Goal: Information Seeking & Learning: Learn about a topic

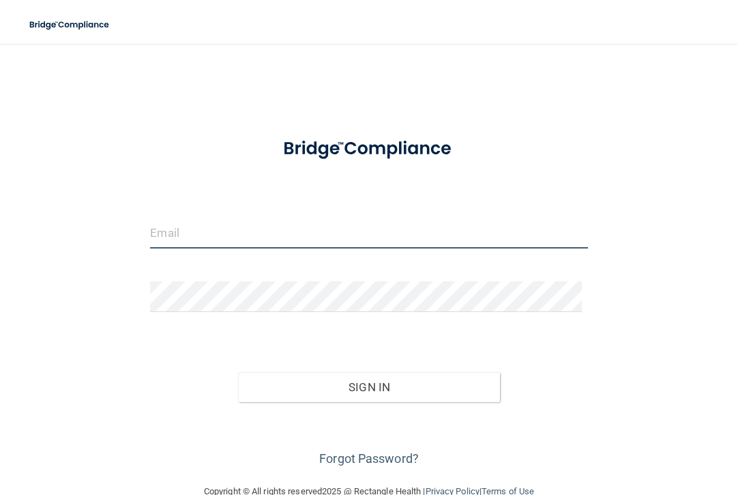
click at [320, 225] on input "email" at bounding box center [368, 233] width 437 height 31
type input "[PERSON_NAME][EMAIL_ADDRESS][DOMAIN_NAME]"
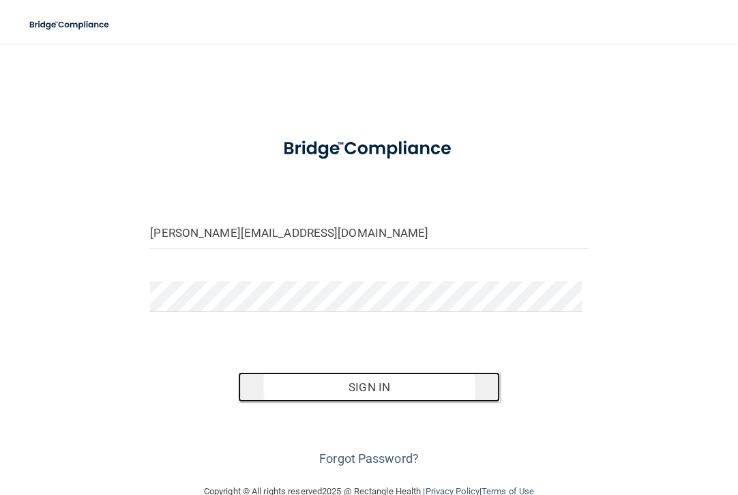
click at [377, 393] on button "Sign In" at bounding box center [369, 387] width 263 height 30
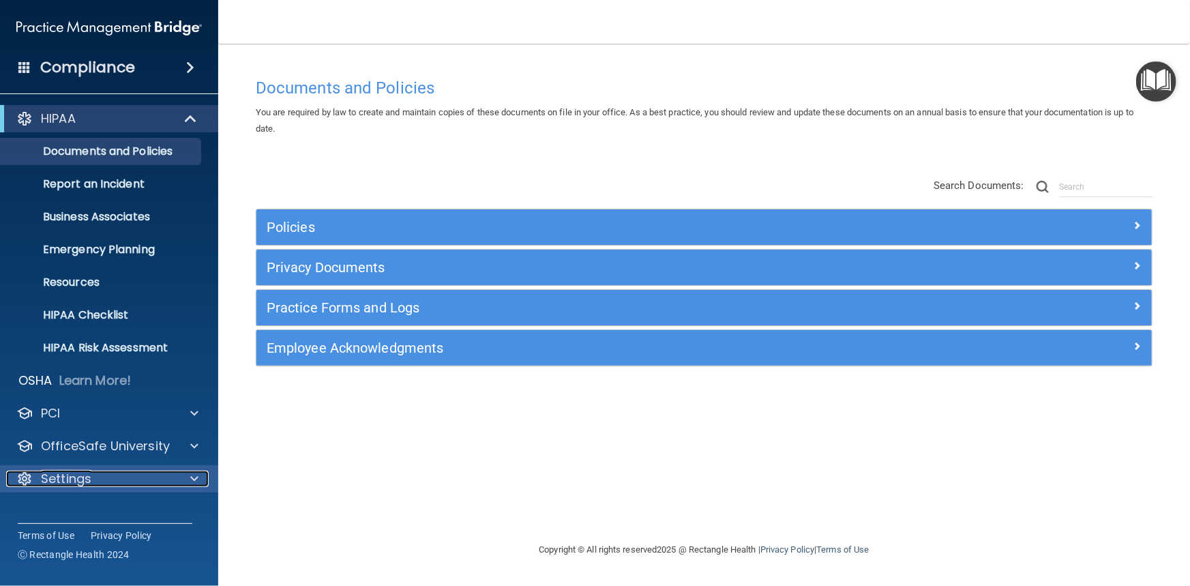
click at [163, 486] on div "Settings" at bounding box center [90, 479] width 169 height 16
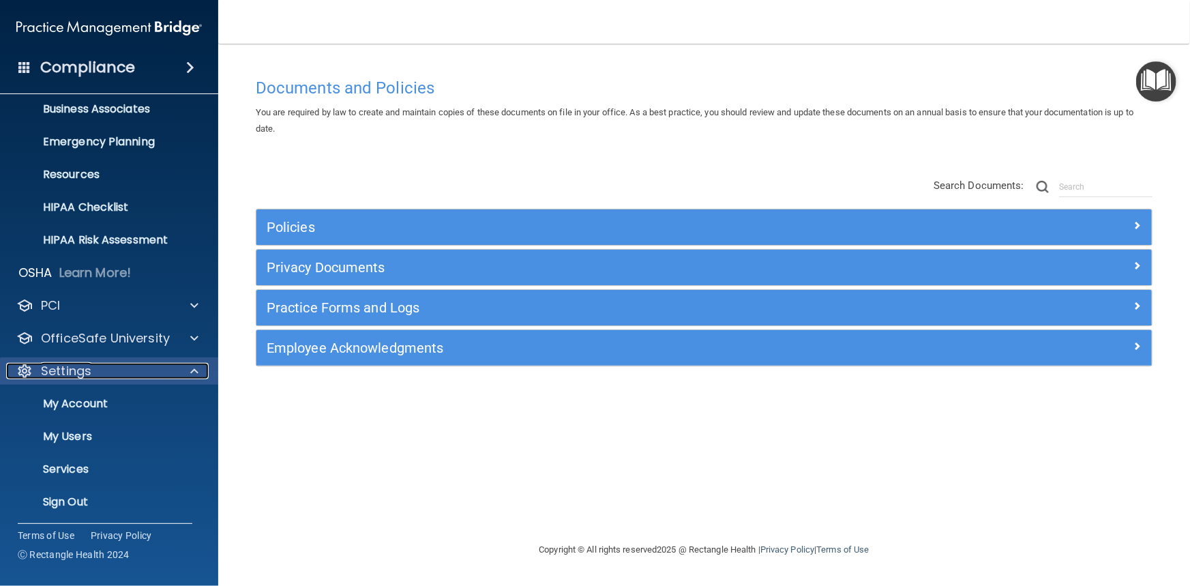
scroll to position [111, 0]
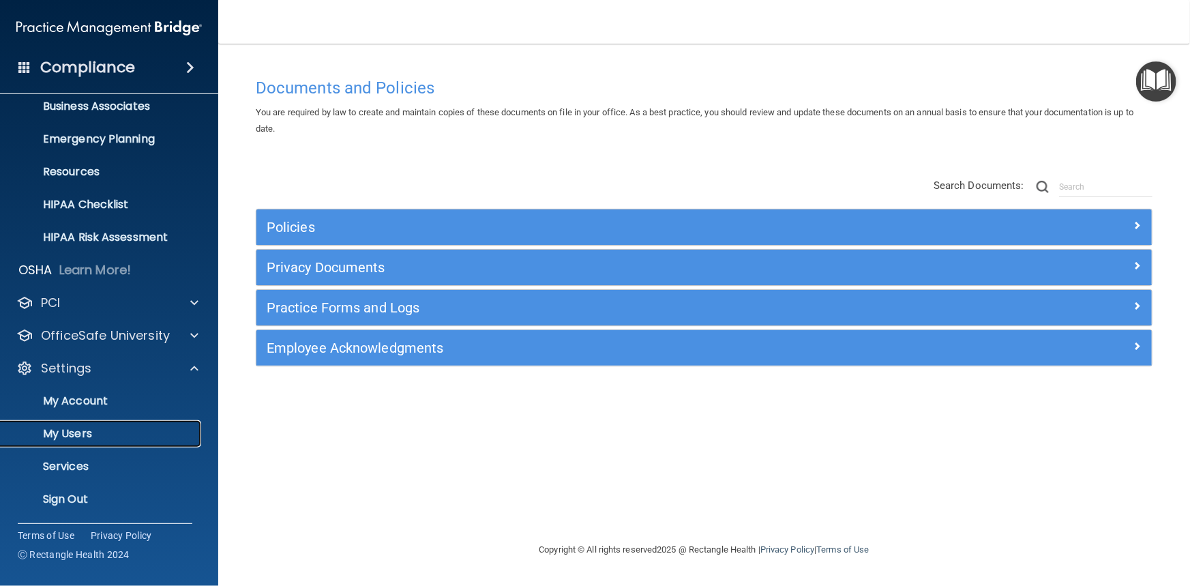
click at [69, 437] on p "My Users" at bounding box center [102, 434] width 186 height 14
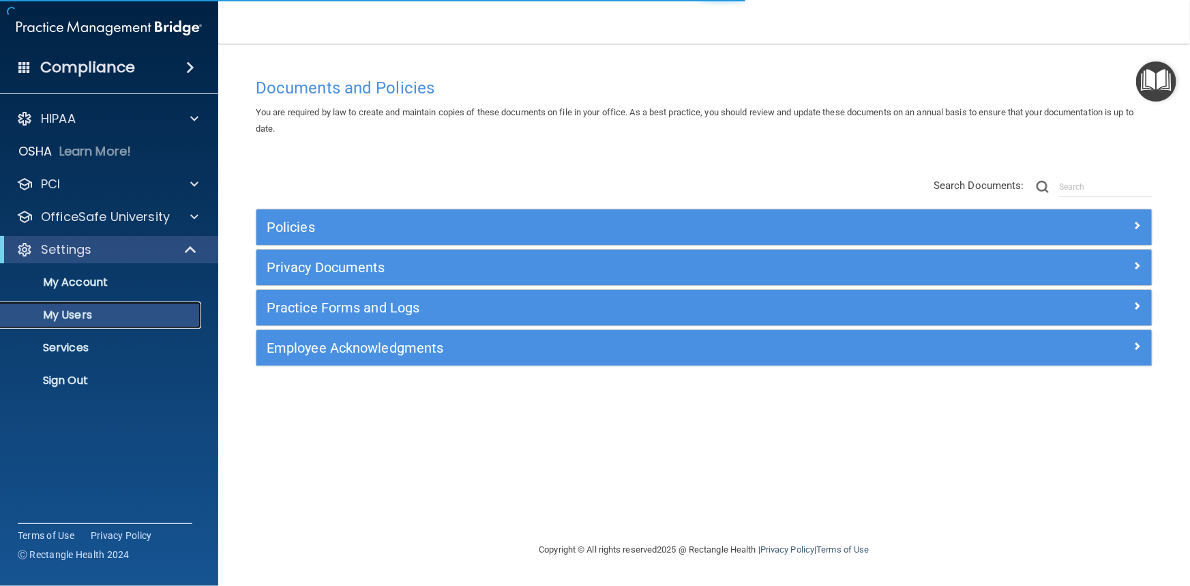
select select "20"
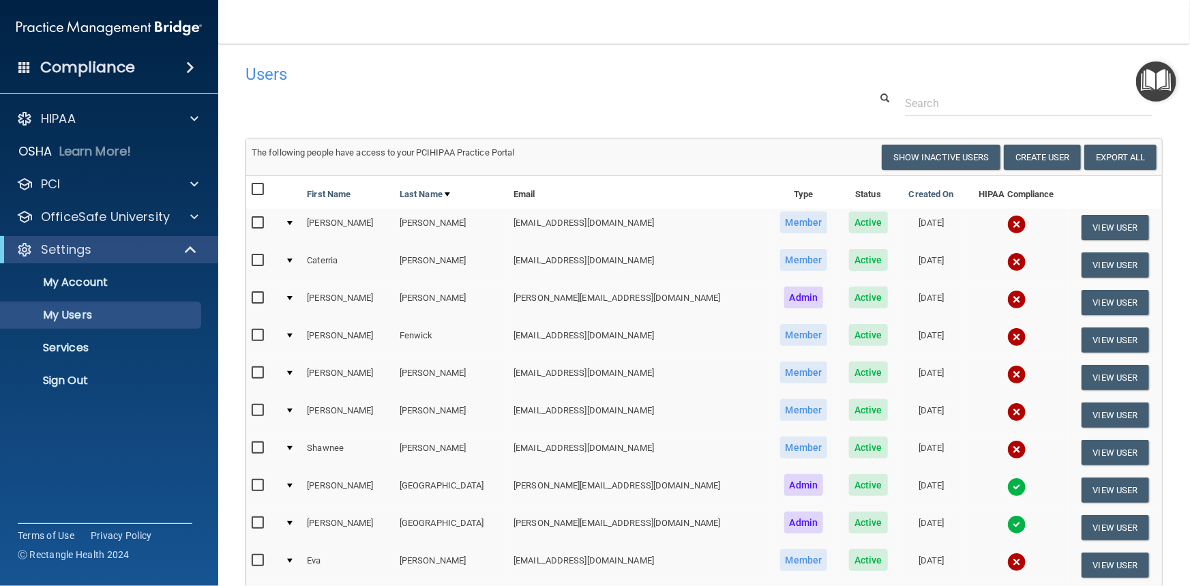
click at [259, 333] on input "checkbox" at bounding box center [260, 335] width 16 height 11
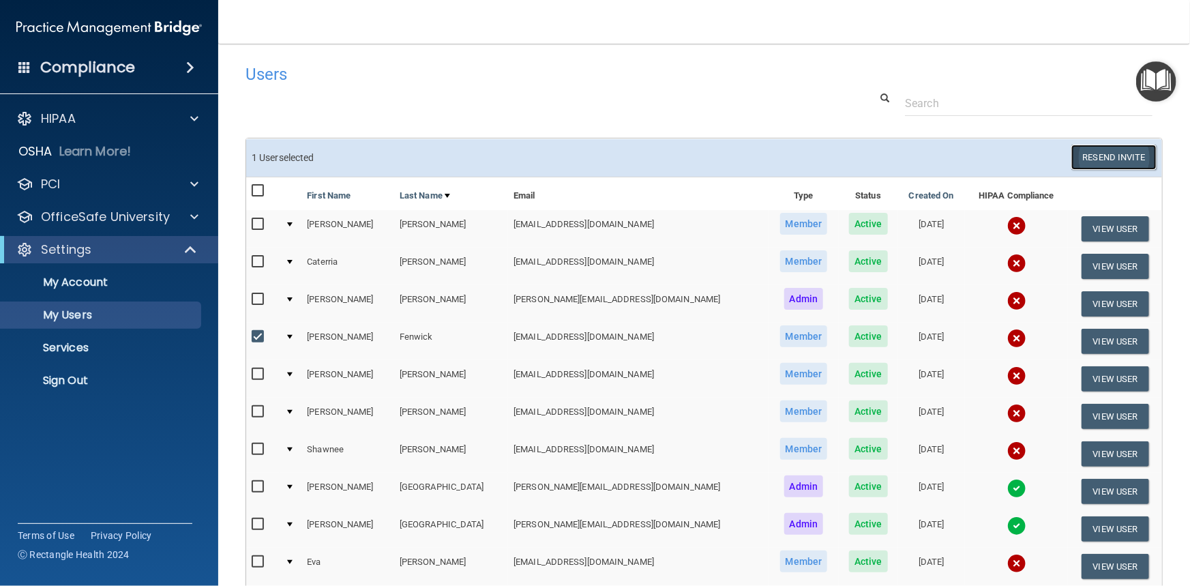
click at [737, 166] on button "Resend Invite" at bounding box center [1114, 157] width 85 height 25
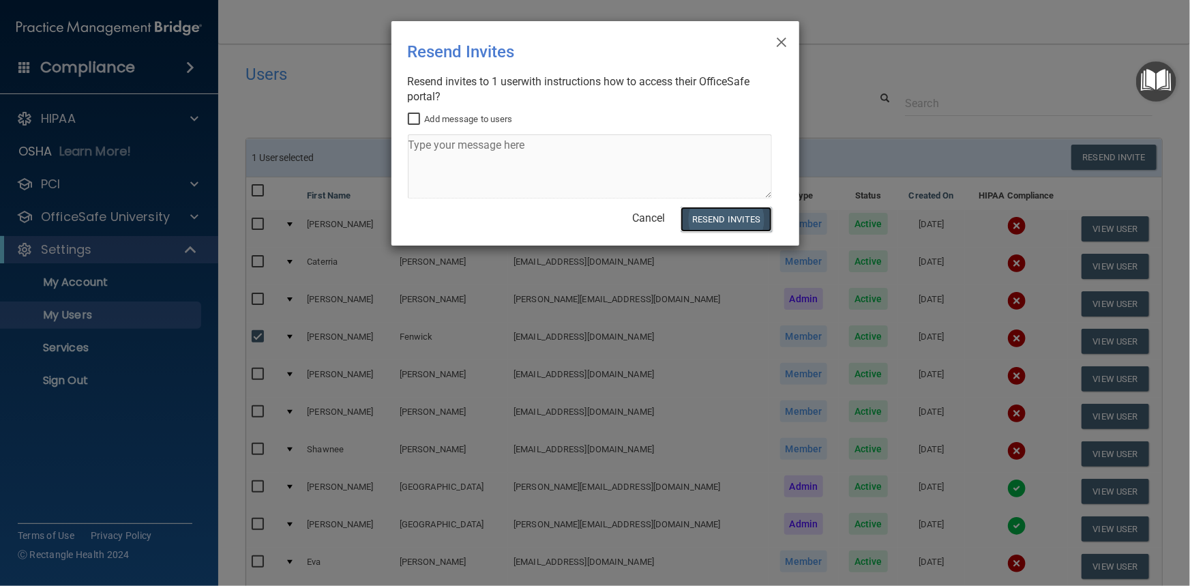
click at [737, 225] on button "Resend Invites" at bounding box center [726, 219] width 91 height 25
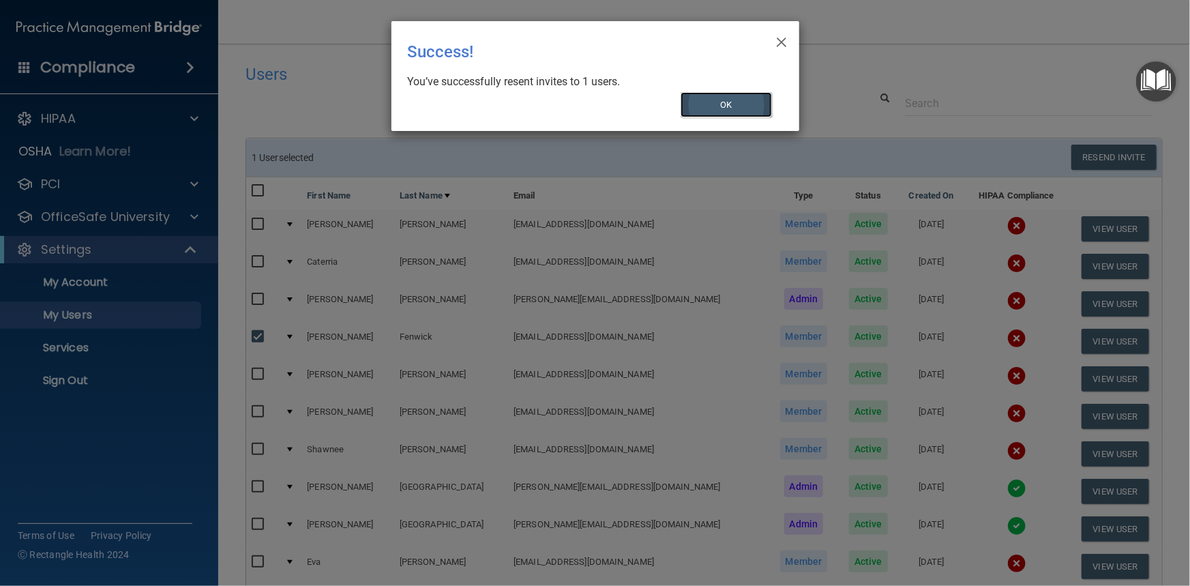
click at [720, 110] on button "OK" at bounding box center [726, 104] width 91 height 25
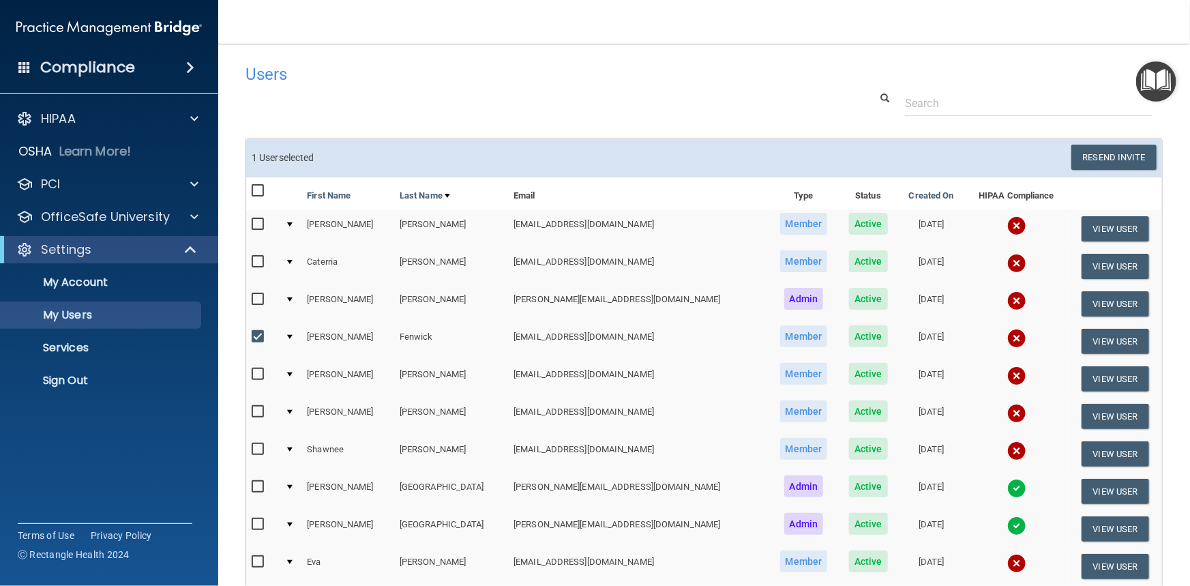
scroll to position [248, 0]
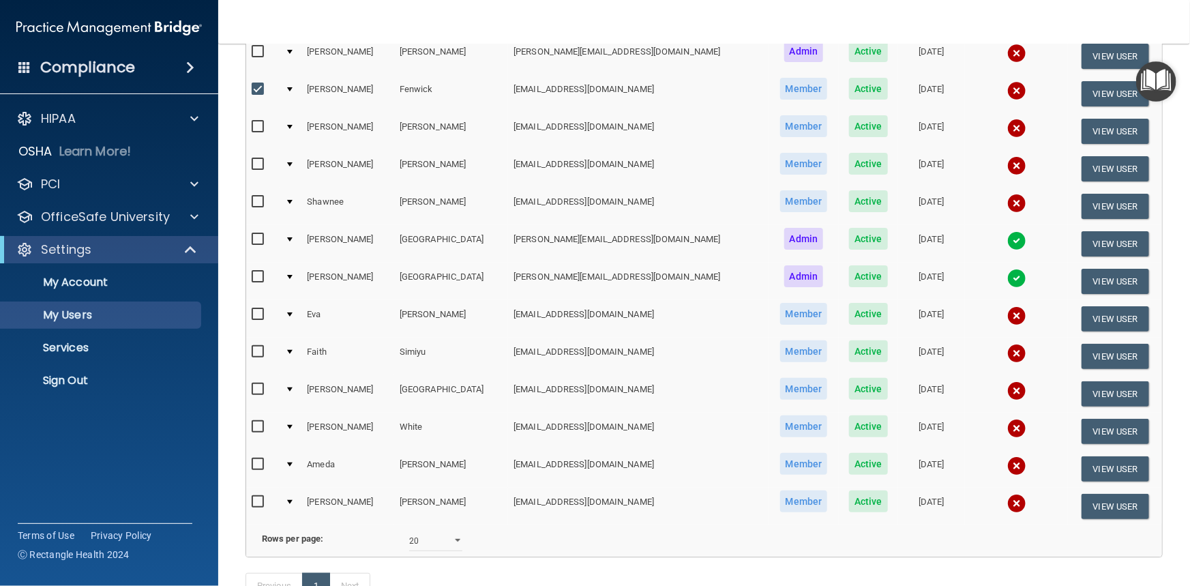
click at [261, 84] on input "checkbox" at bounding box center [260, 89] width 16 height 11
checkbox input "false"
click at [255, 459] on input "checkbox" at bounding box center [260, 464] width 16 height 11
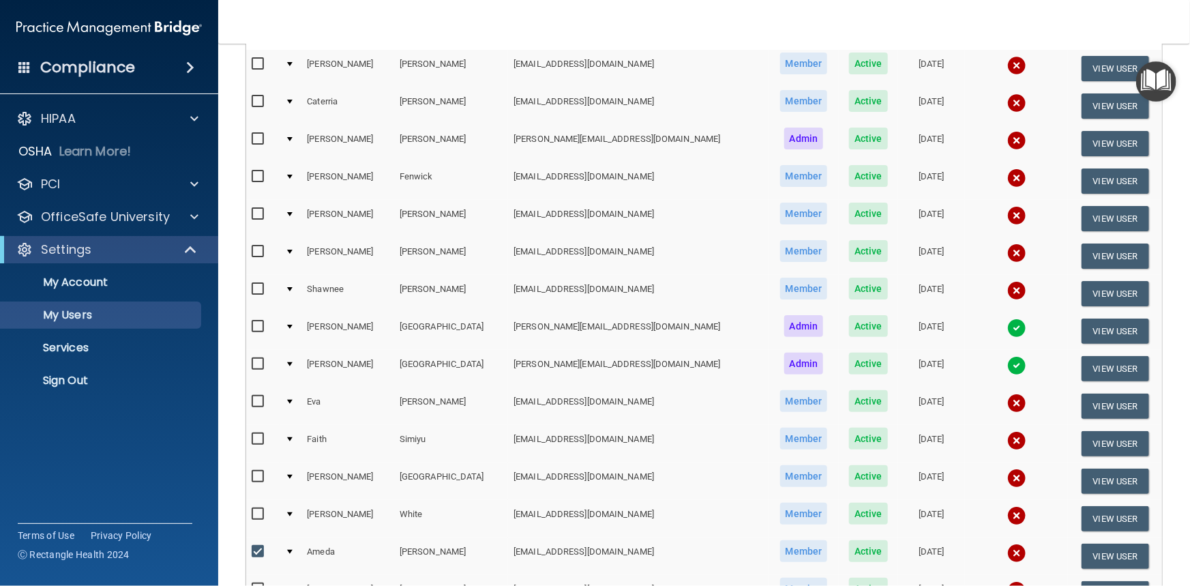
scroll to position [0, 0]
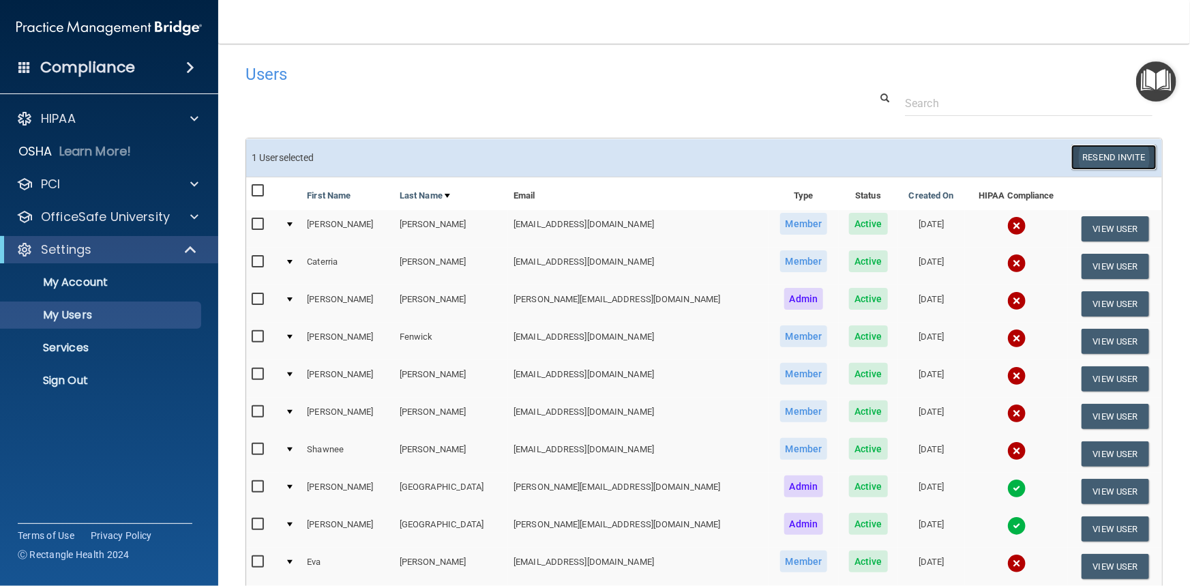
click at [737, 162] on button "Resend Invite" at bounding box center [1114, 157] width 85 height 25
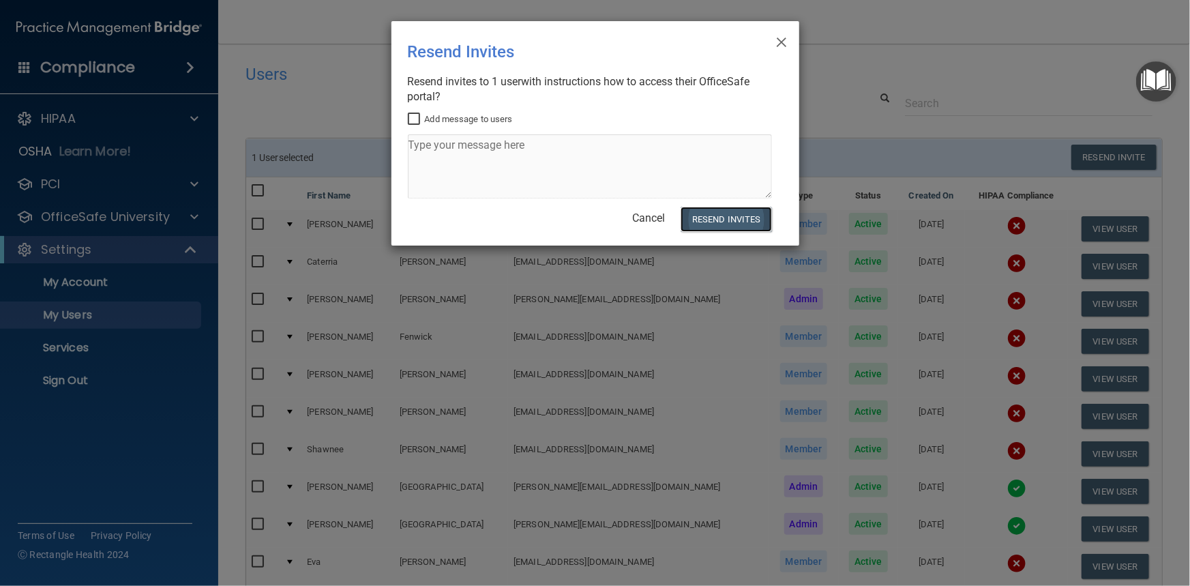
click at [718, 216] on button "Resend Invites" at bounding box center [726, 219] width 91 height 25
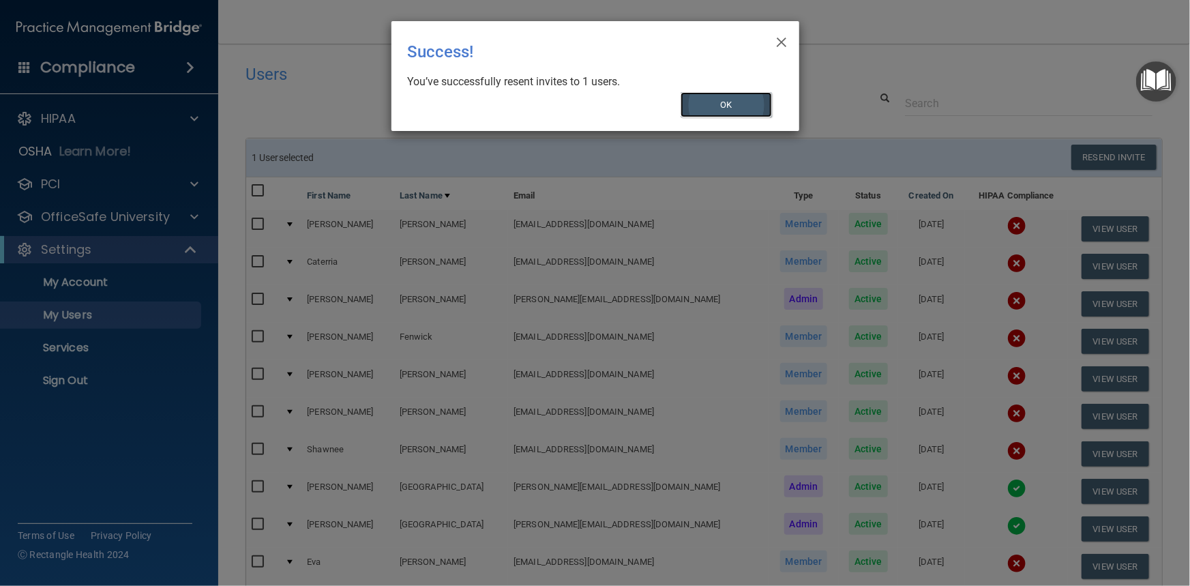
click at [719, 109] on button "OK" at bounding box center [726, 104] width 91 height 25
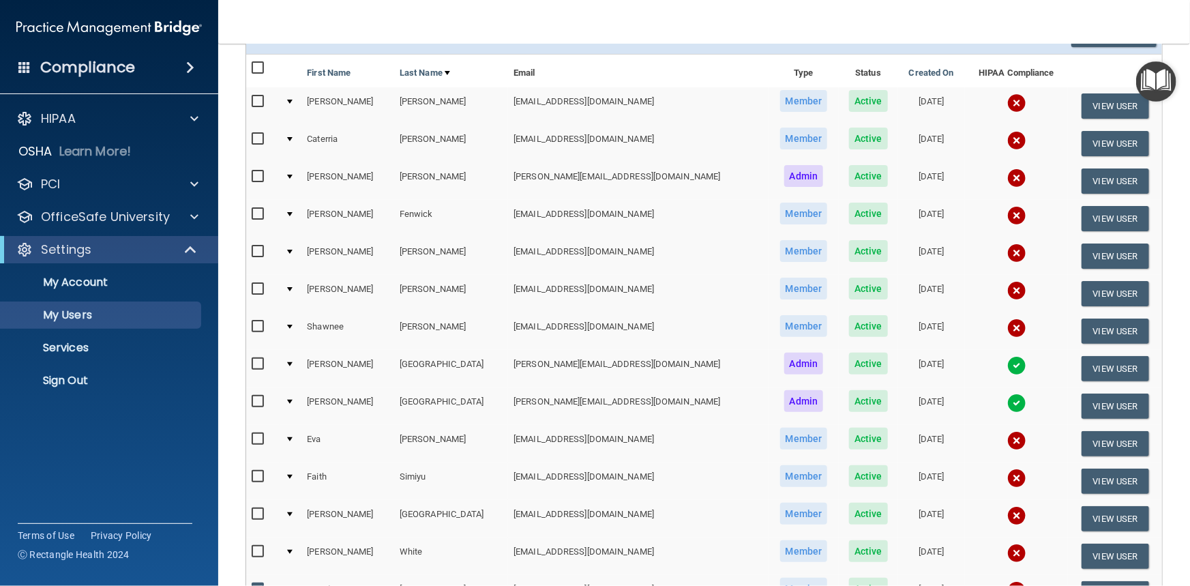
scroll to position [123, 0]
click at [298, 436] on td at bounding box center [291, 443] width 22 height 38
click at [293, 437] on div at bounding box center [289, 439] width 5 height 4
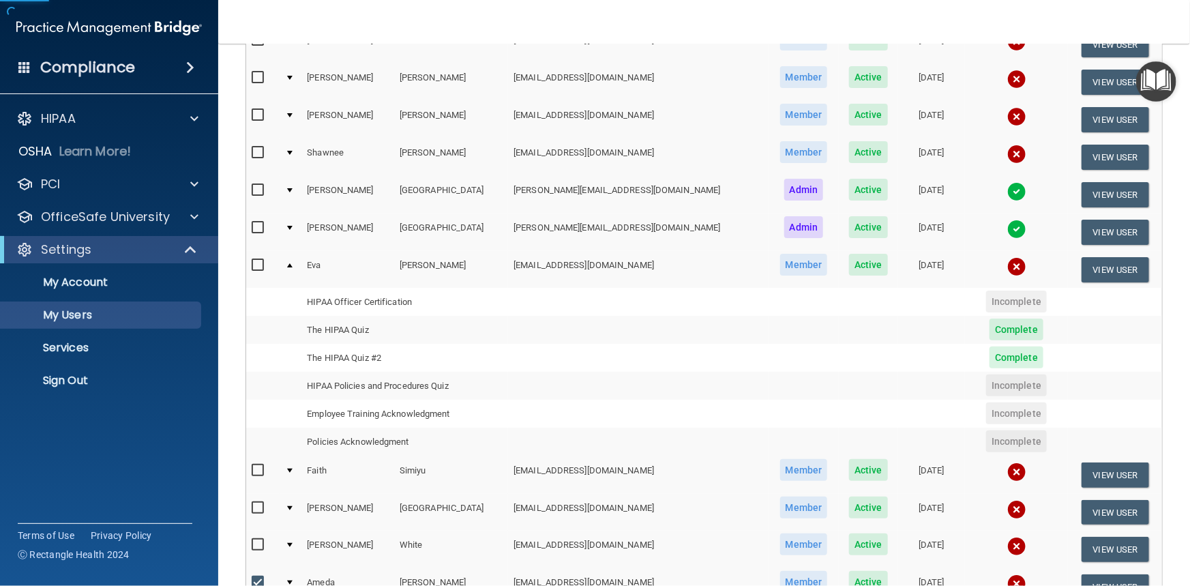
scroll to position [310, 0]
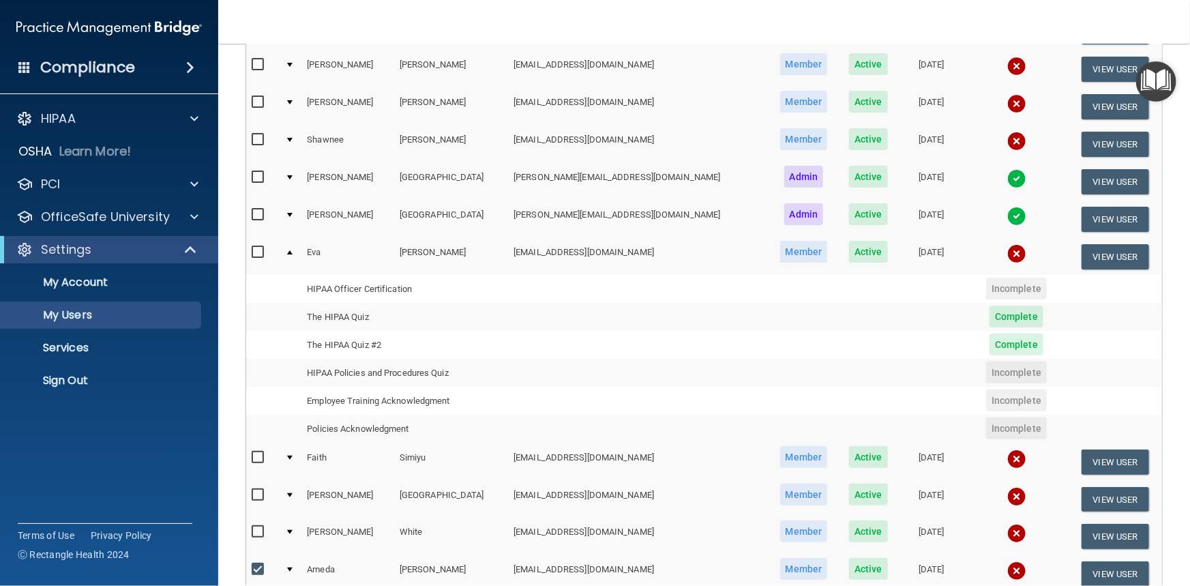
click at [293, 250] on div at bounding box center [289, 252] width 5 height 4
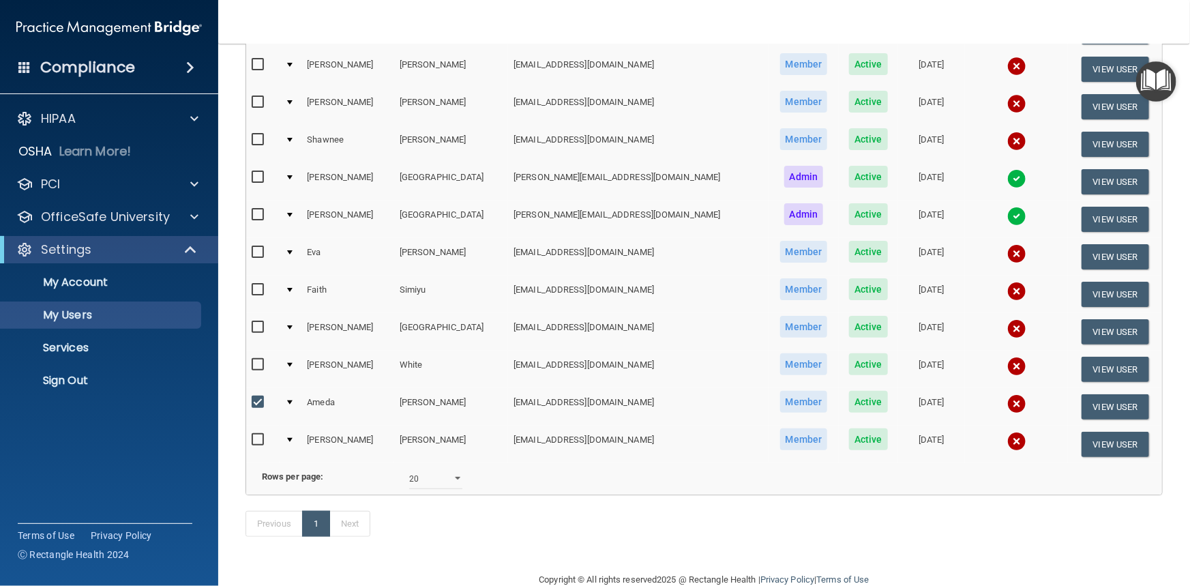
click at [252, 397] on input "checkbox" at bounding box center [260, 402] width 16 height 11
checkbox input "false"
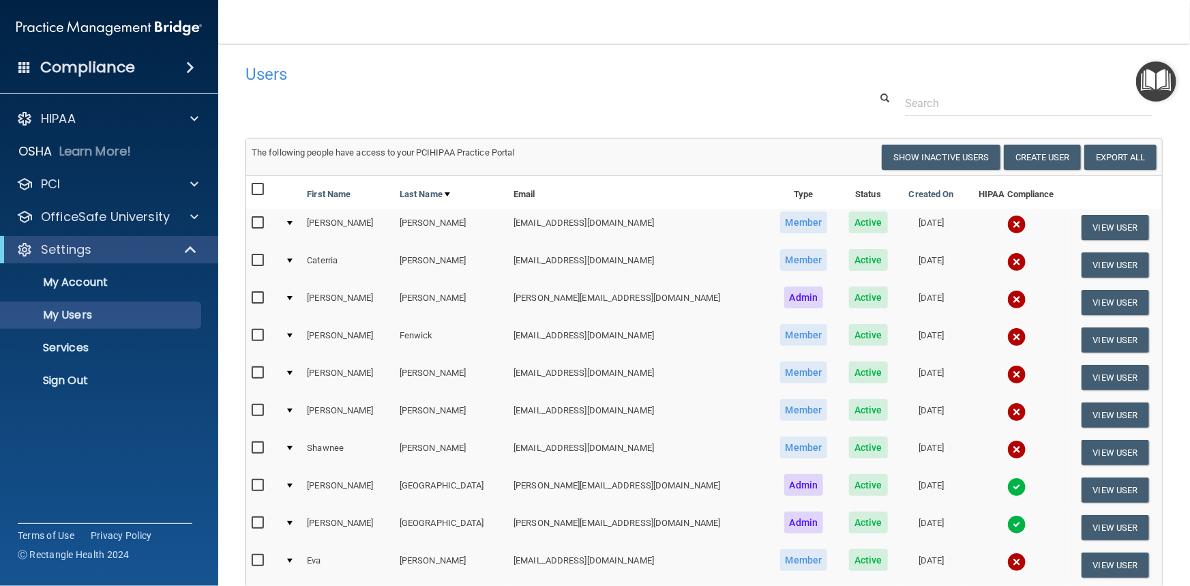
click at [737, 87] on img "Open Resource Center" at bounding box center [1157, 81] width 40 height 40
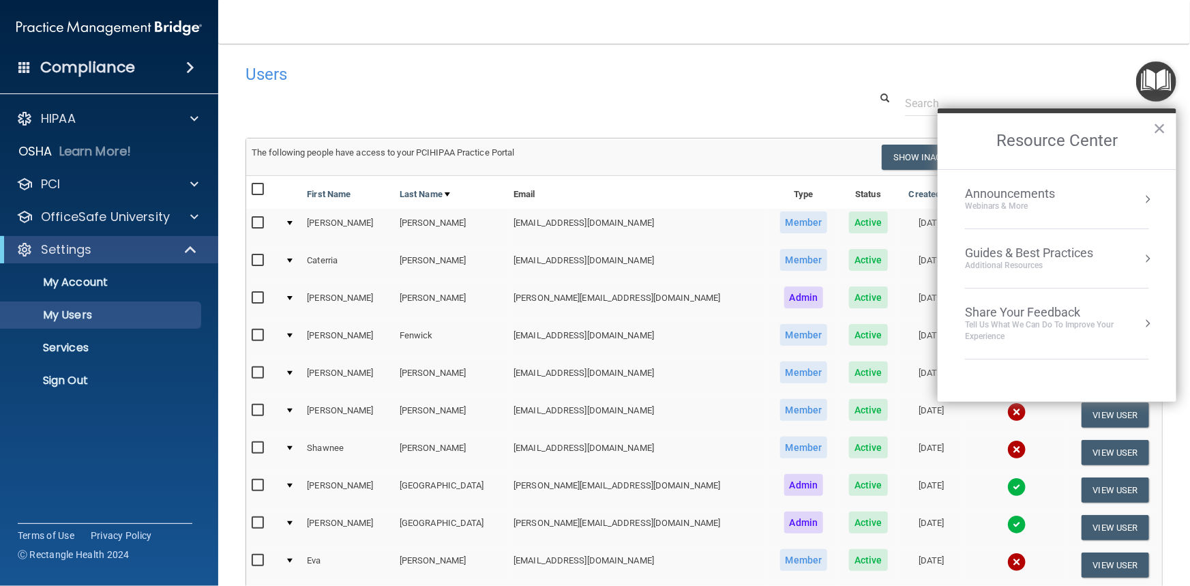
click at [737, 257] on div "Guides & Best Practices" at bounding box center [1029, 253] width 128 height 15
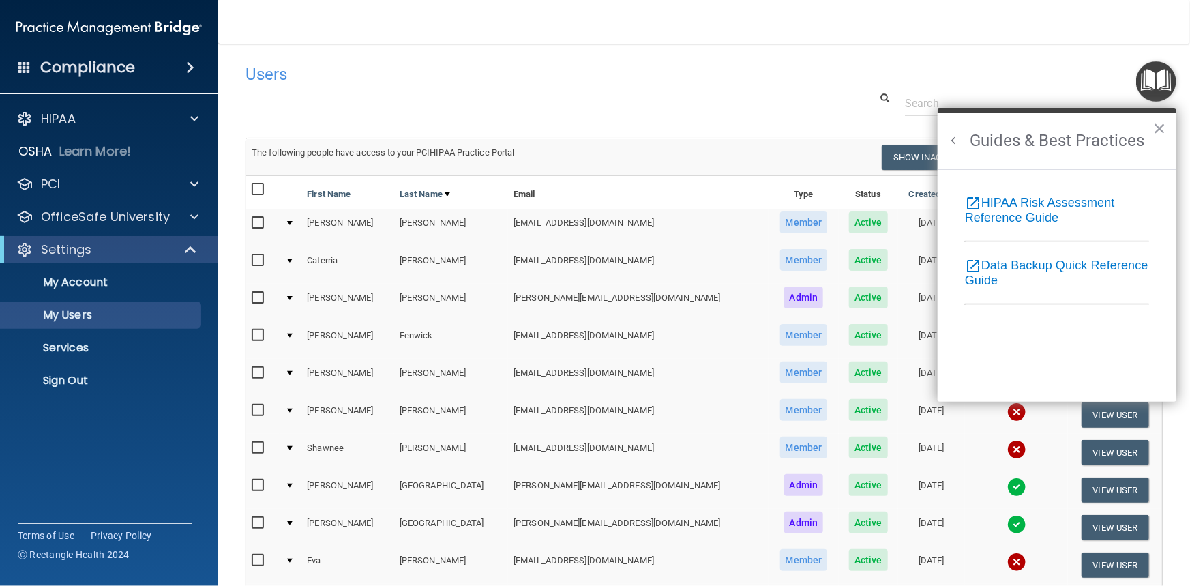
click at [737, 141] on button "Back to Resource Center Home" at bounding box center [955, 141] width 14 height 14
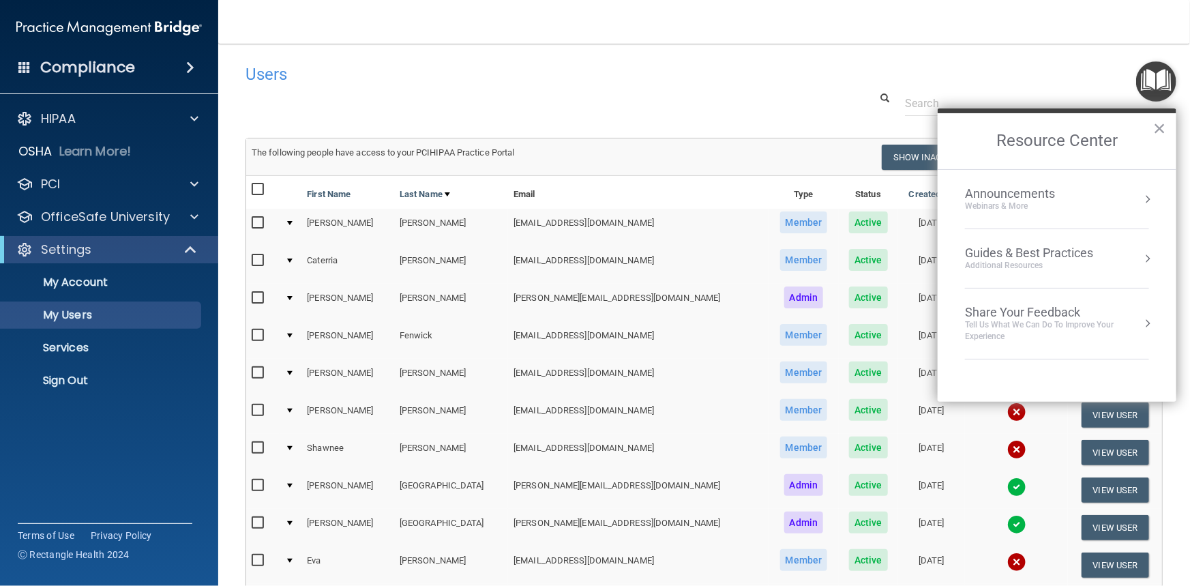
click at [737, 197] on div "Announcements" at bounding box center [1023, 193] width 117 height 15
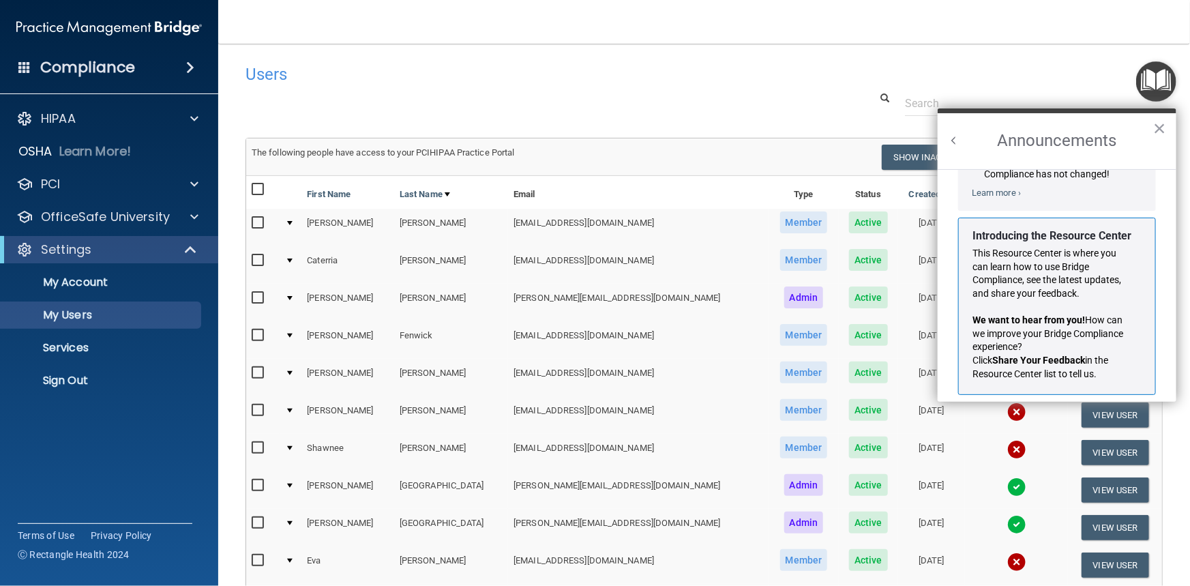
scroll to position [223, 0]
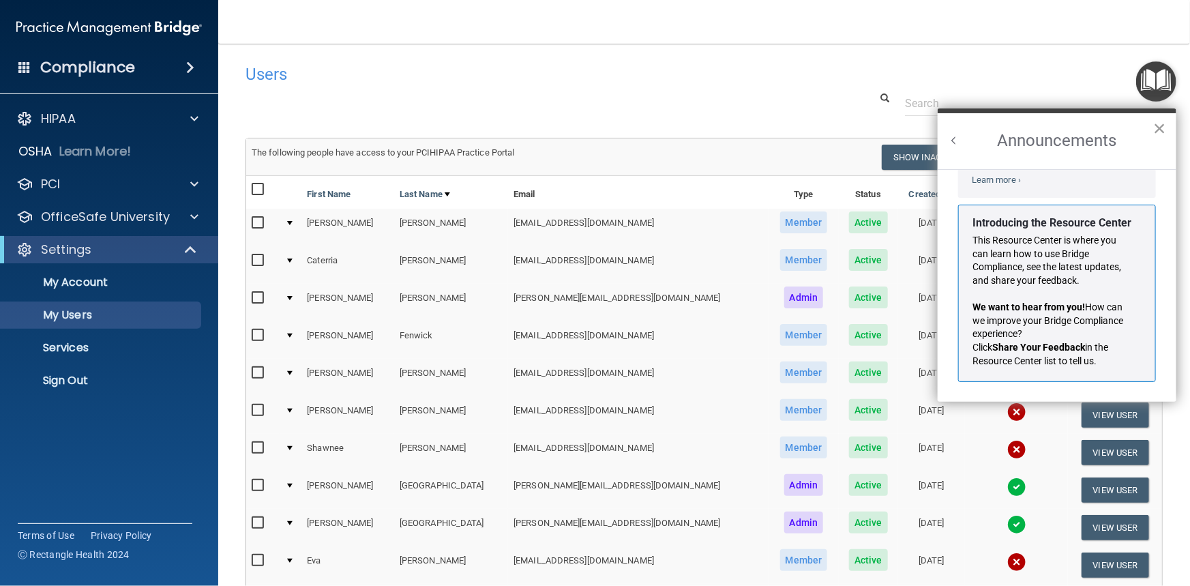
click at [737, 130] on button "×" at bounding box center [1160, 128] width 13 height 22
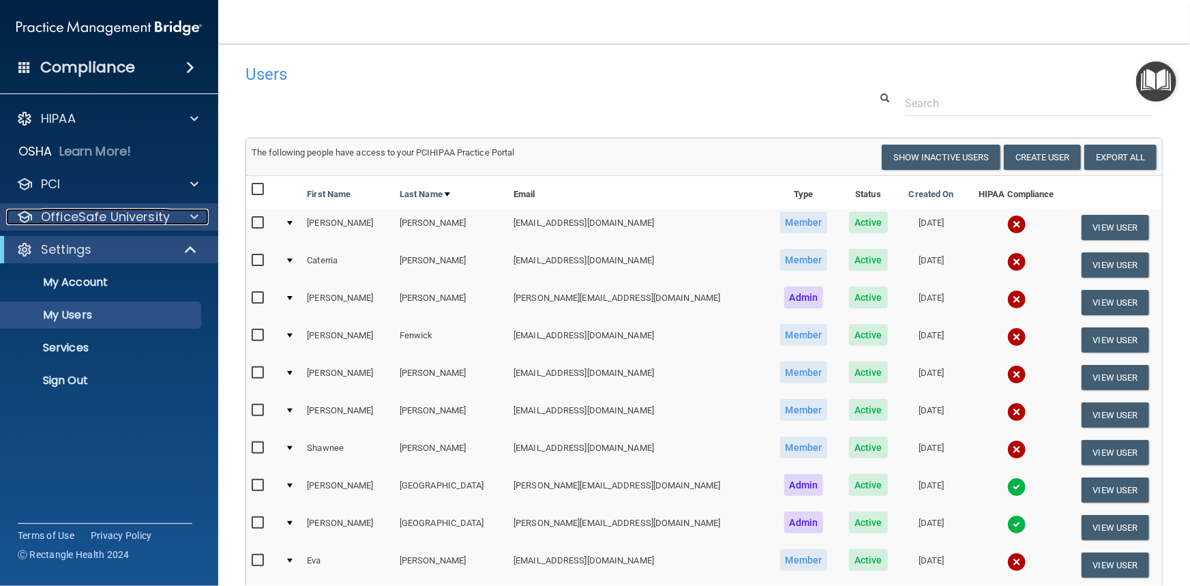
click at [82, 217] on p "OfficeSafe University" at bounding box center [105, 217] width 129 height 16
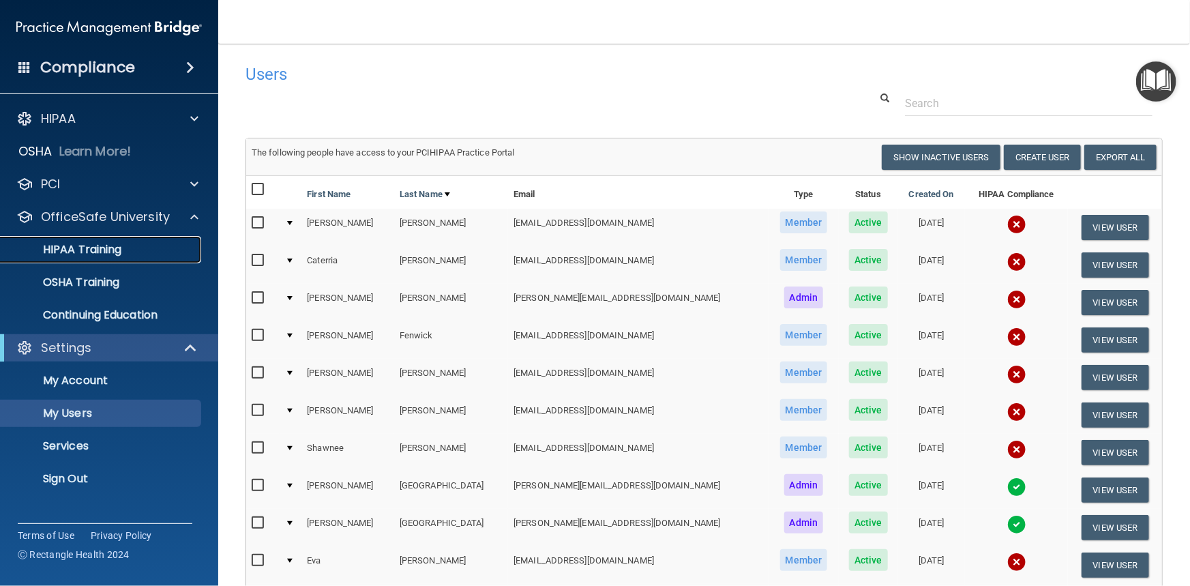
click at [82, 248] on p "HIPAA Training" at bounding box center [65, 250] width 113 height 14
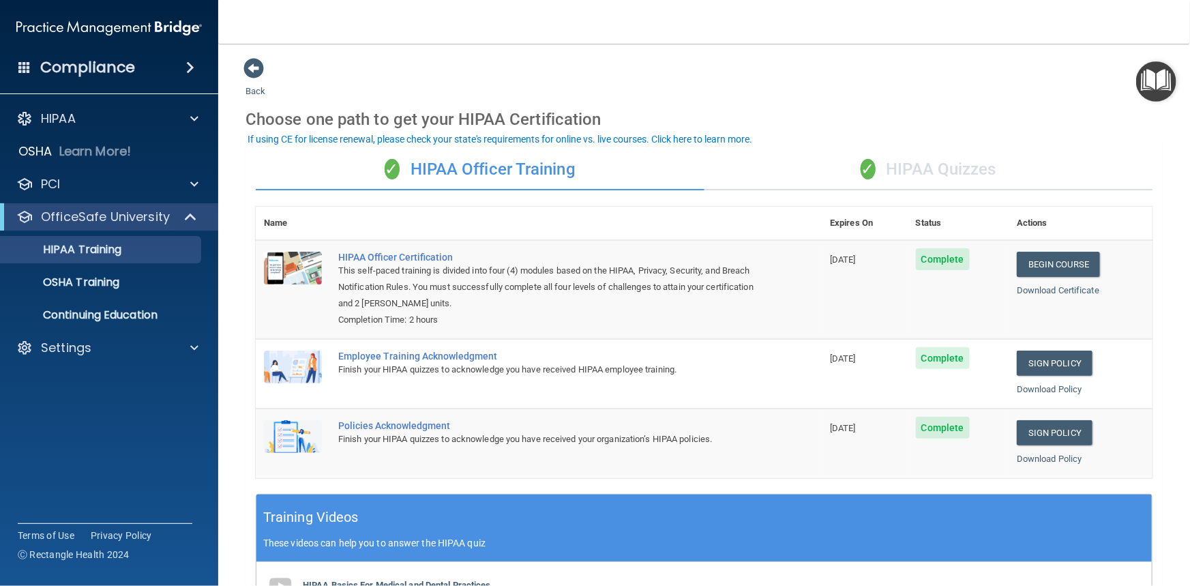
click at [737, 170] on div "✓ HIPAA Quizzes" at bounding box center [929, 169] width 449 height 41
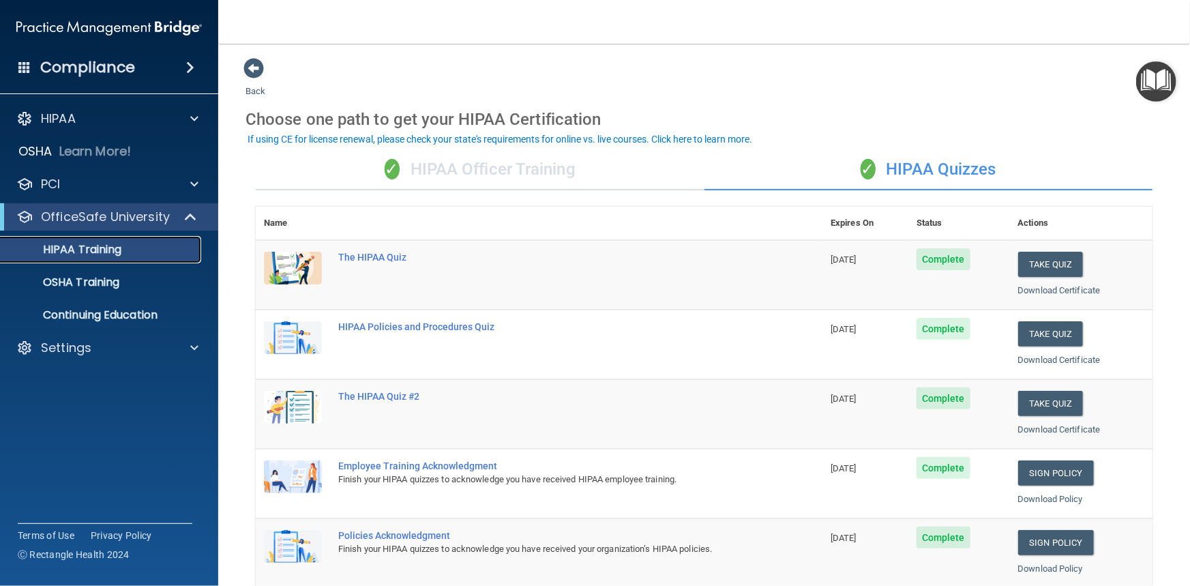
click at [85, 251] on p "HIPAA Training" at bounding box center [65, 250] width 113 height 14
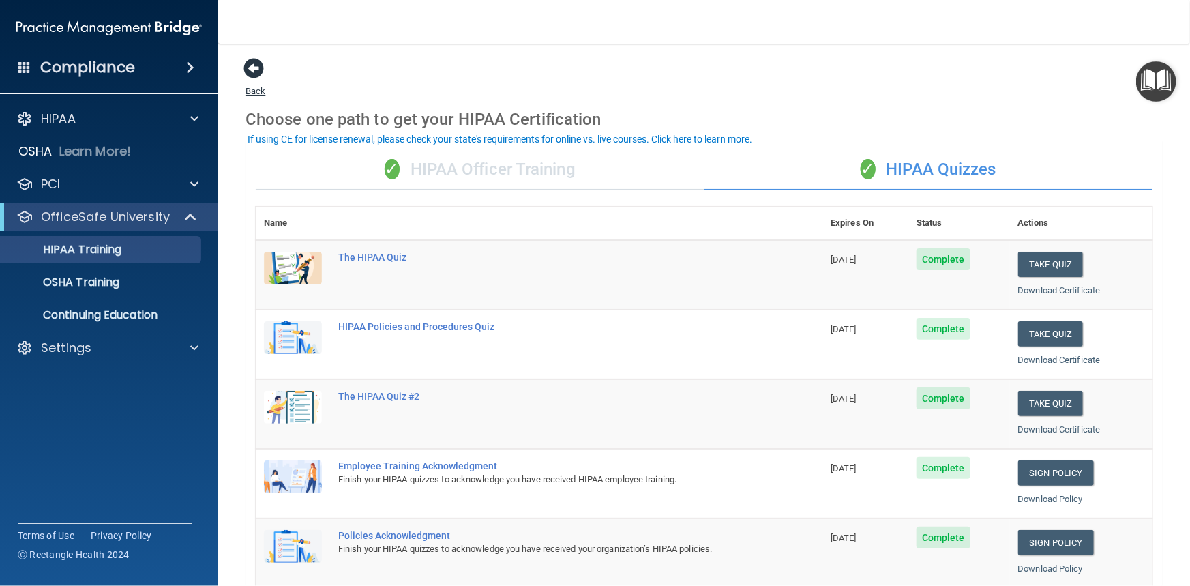
click at [247, 69] on span at bounding box center [254, 68] width 20 height 20
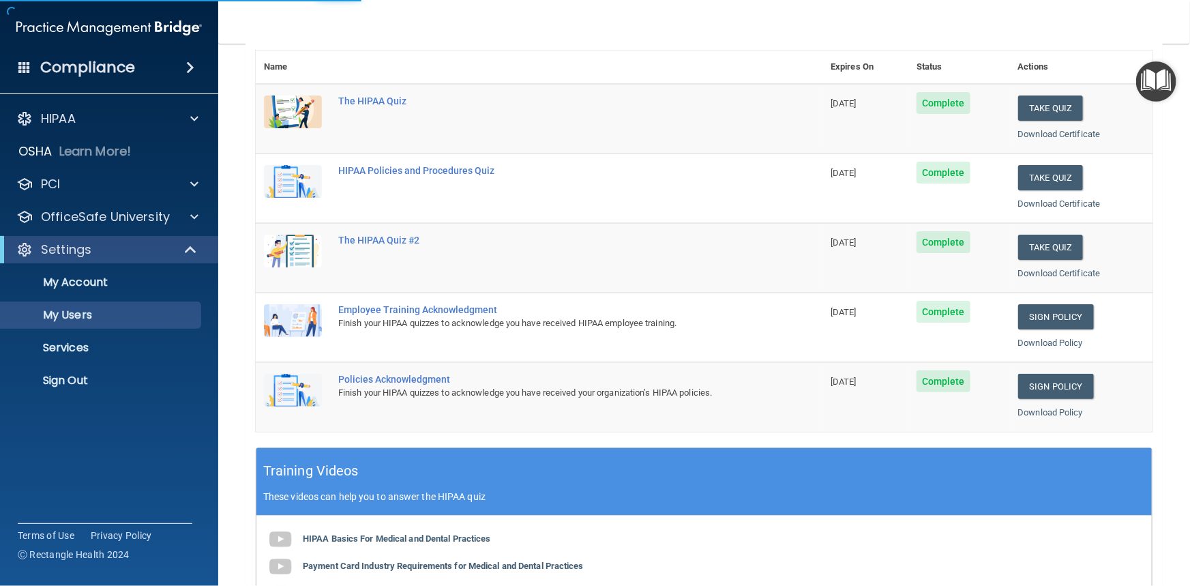
select select "20"
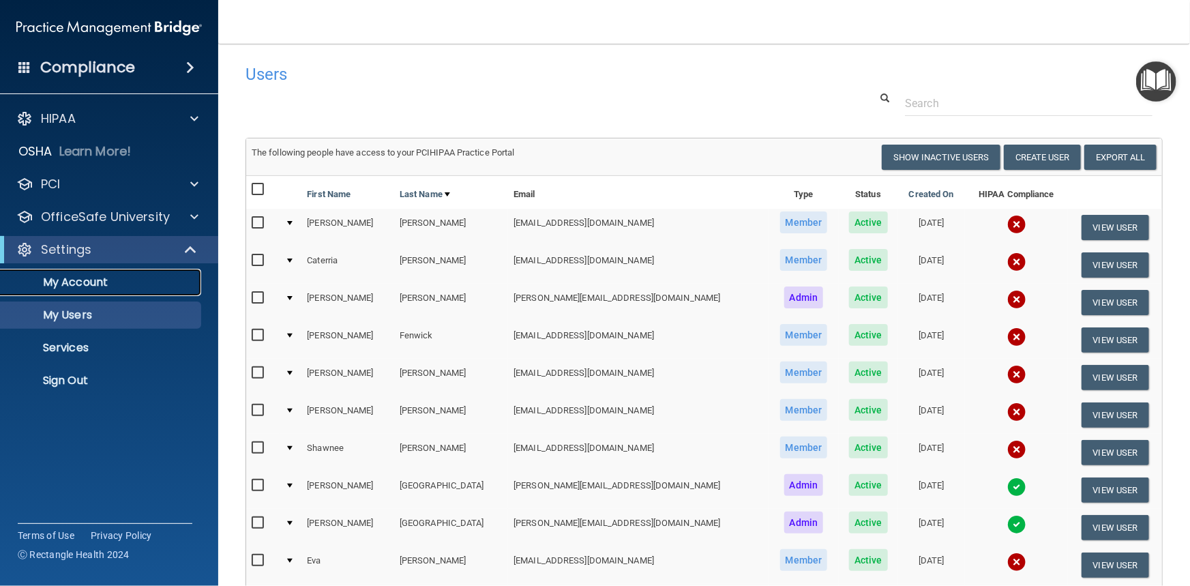
click at [66, 279] on p "My Account" at bounding box center [102, 283] width 186 height 14
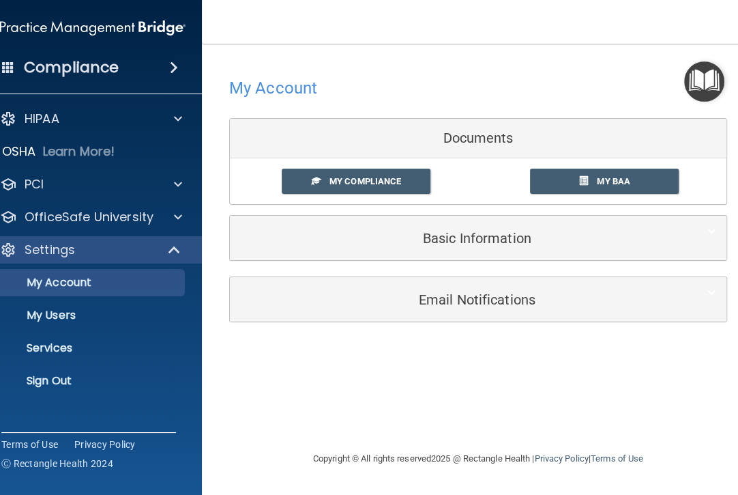
click at [693, 85] on img "Open Resource Center" at bounding box center [704, 81] width 40 height 40
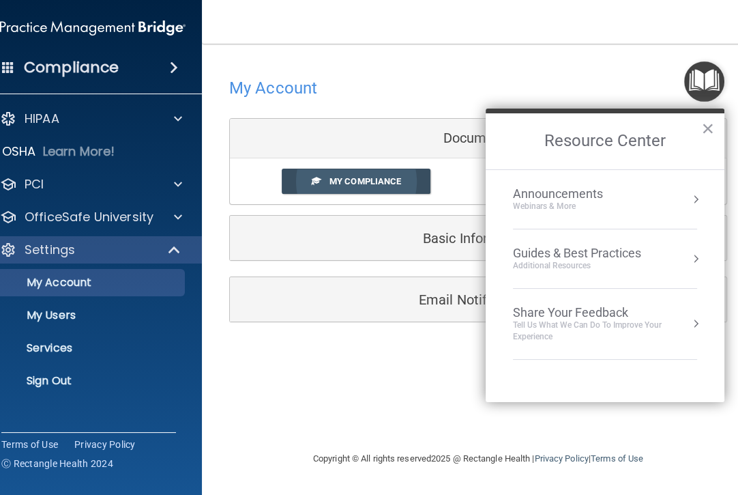
click at [373, 172] on link "My Compliance" at bounding box center [356, 180] width 149 height 25
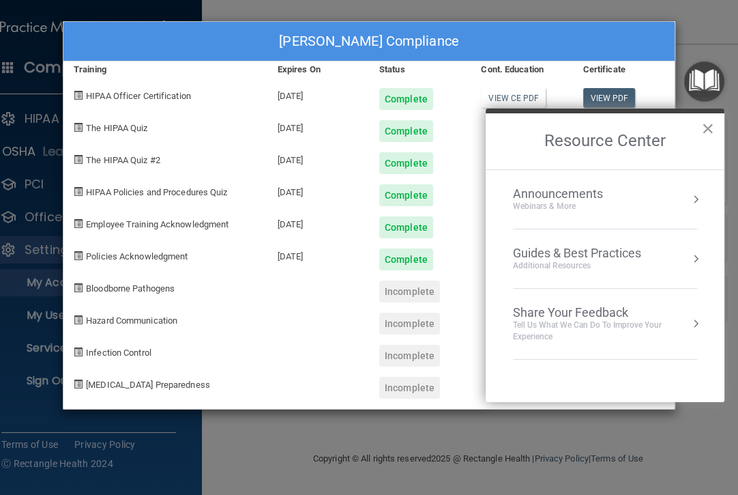
click at [707, 127] on button "×" at bounding box center [707, 128] width 13 height 22
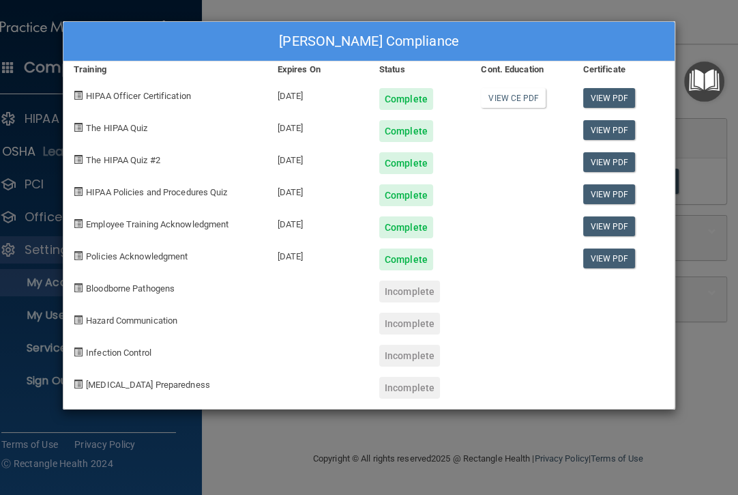
click at [695, 29] on div "Latisha Richmond's Compliance Training Expires On Status Cont. Education Certif…" at bounding box center [369, 247] width 738 height 495
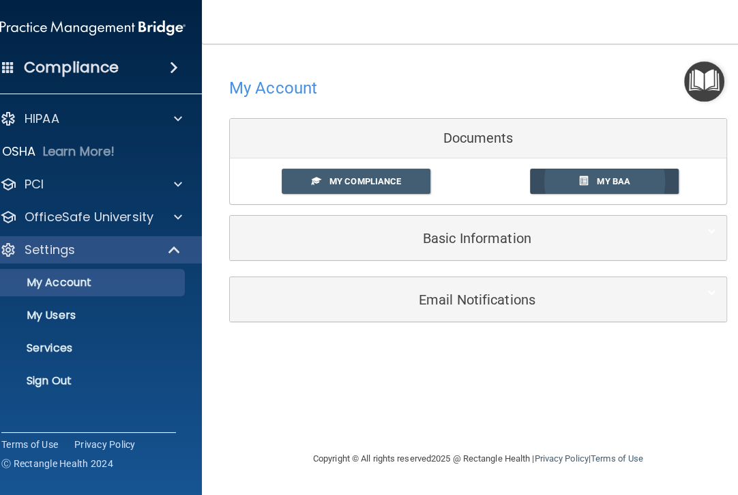
click at [613, 185] on span "My BAA" at bounding box center [613, 181] width 33 height 10
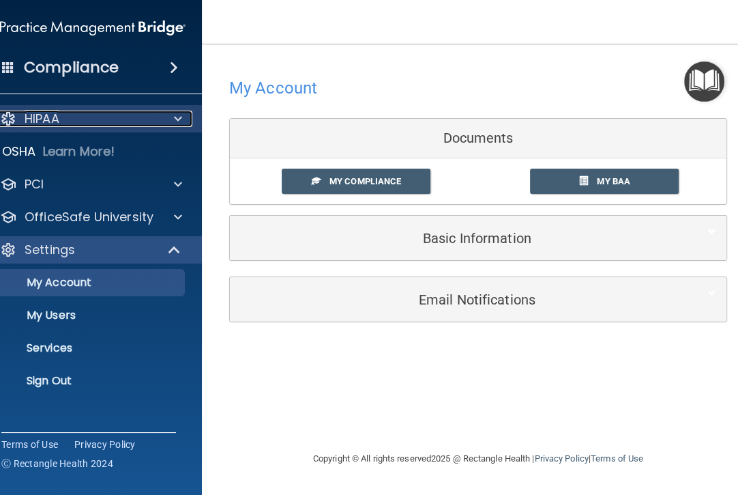
click at [100, 121] on div "HIPAA" at bounding box center [74, 119] width 169 height 16
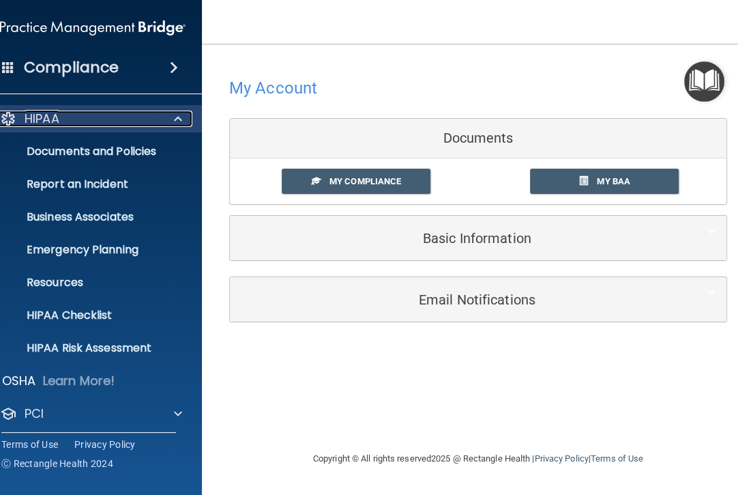
click at [172, 121] on div at bounding box center [176, 119] width 34 height 16
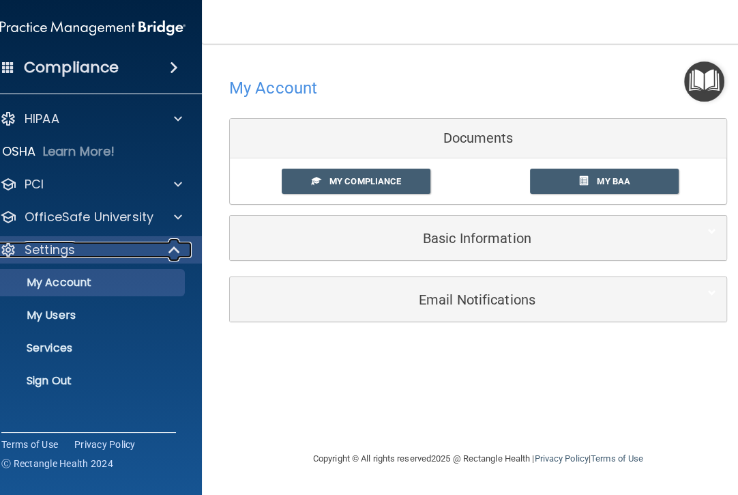
click at [175, 249] on span at bounding box center [176, 249] width 12 height 16
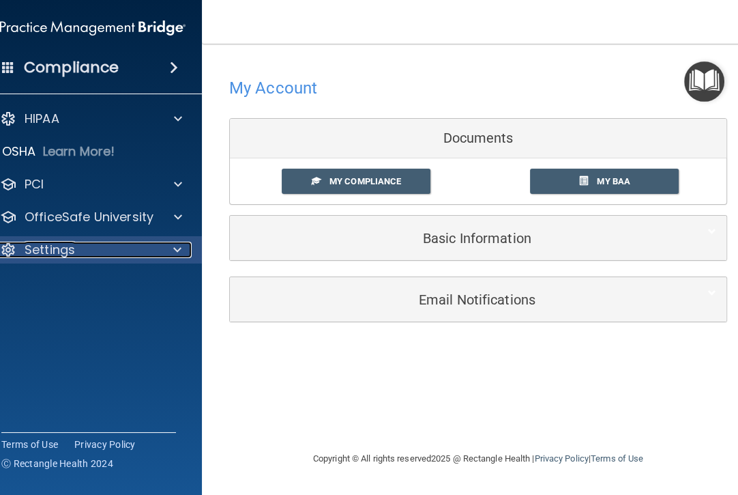
click at [130, 246] on div "Settings" at bounding box center [74, 249] width 168 height 16
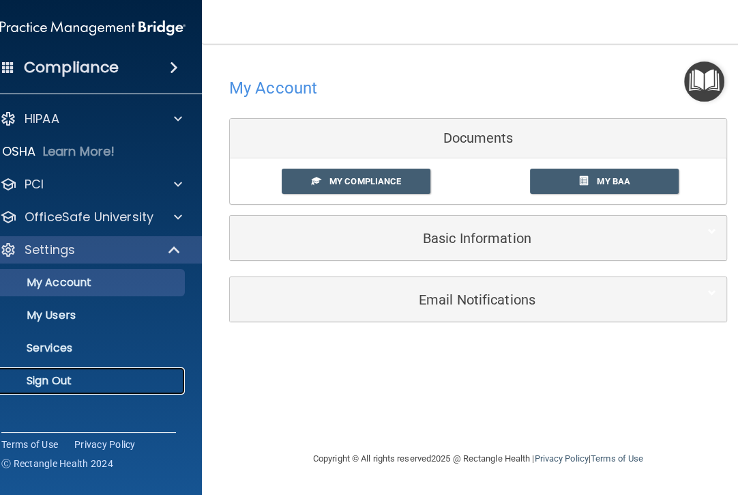
click at [39, 378] on p "Sign Out" at bounding box center [85, 381] width 186 height 14
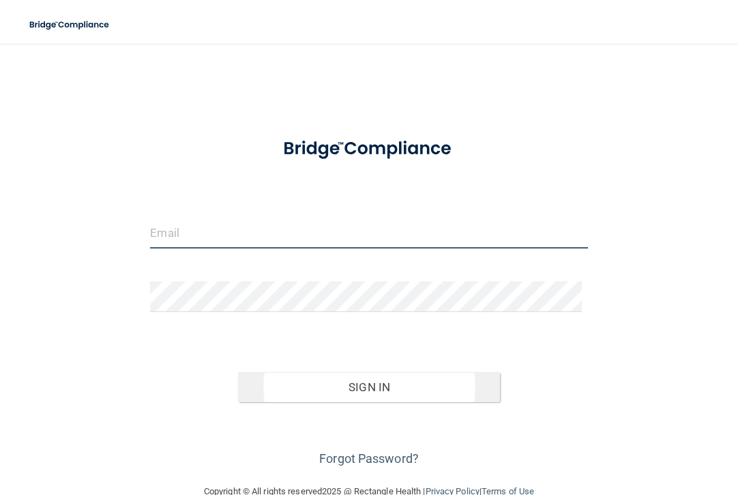
type input "[PERSON_NAME][EMAIL_ADDRESS][DOMAIN_NAME]"
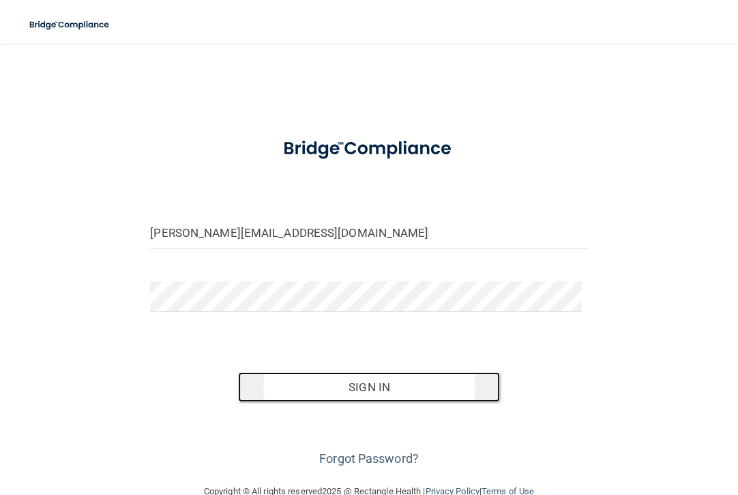
click at [374, 387] on button "Sign In" at bounding box center [369, 387] width 263 height 30
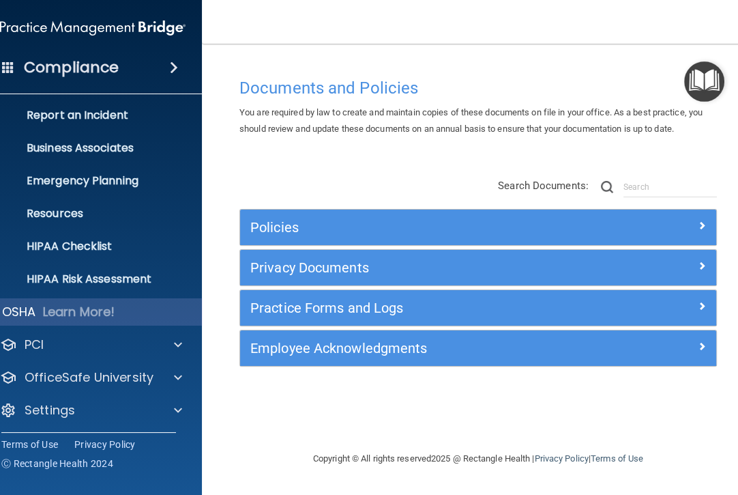
scroll to position [72, 0]
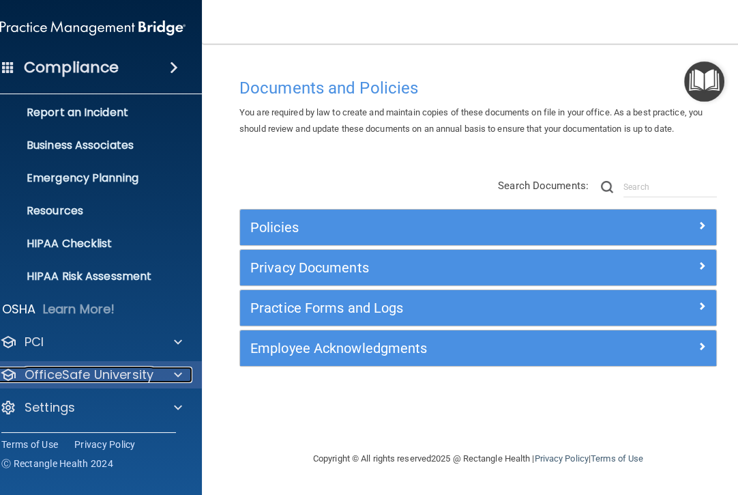
click at [93, 369] on p "OfficeSafe University" at bounding box center [89, 374] width 129 height 16
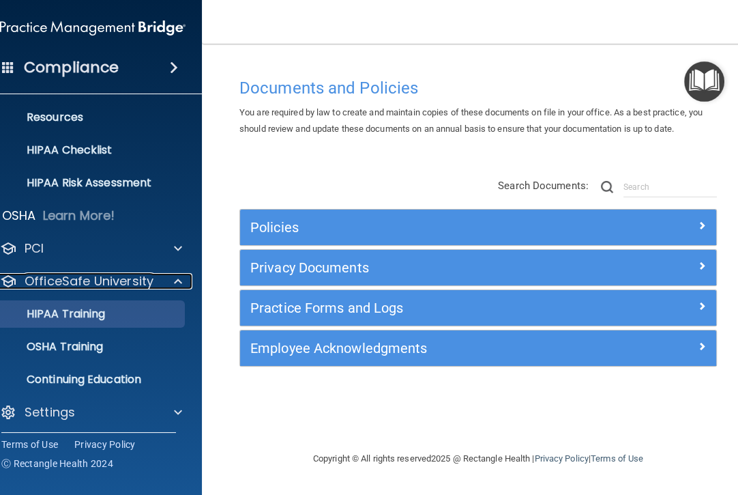
scroll to position [170, 0]
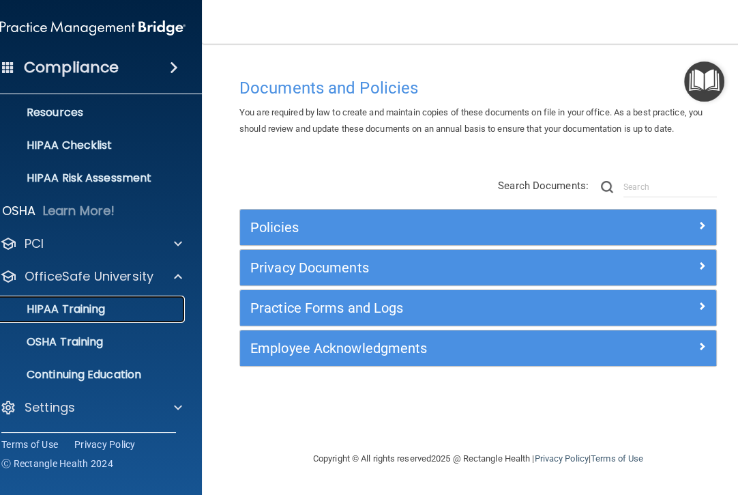
click at [78, 316] on link "HIPAA Training" at bounding box center [77, 308] width 215 height 27
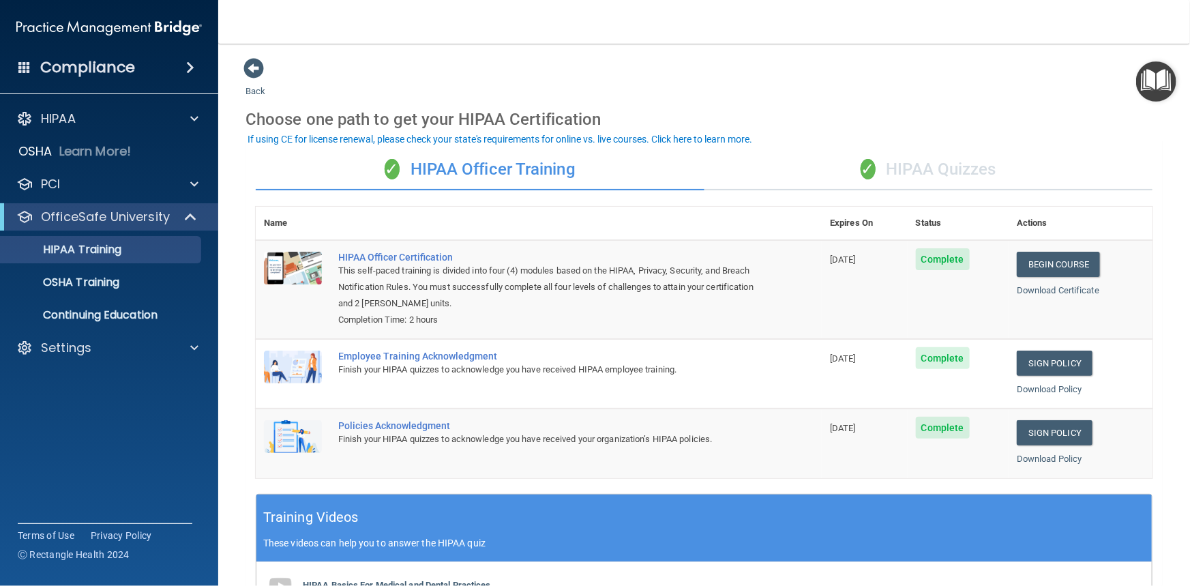
click at [737, 166] on div "✓ HIPAA Quizzes" at bounding box center [929, 169] width 449 height 41
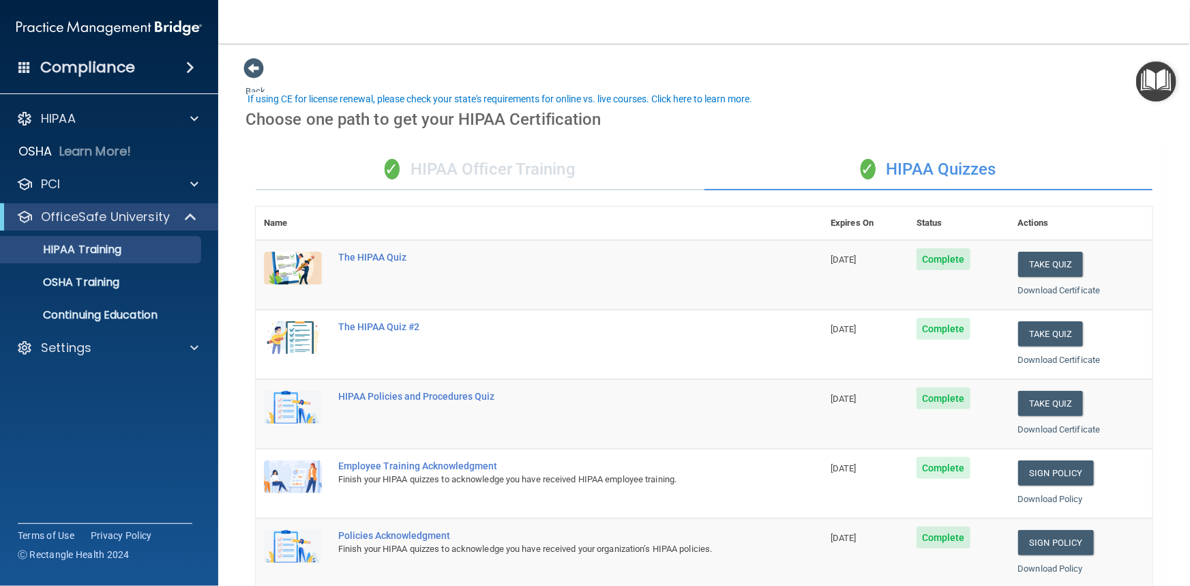
scroll to position [186, 0]
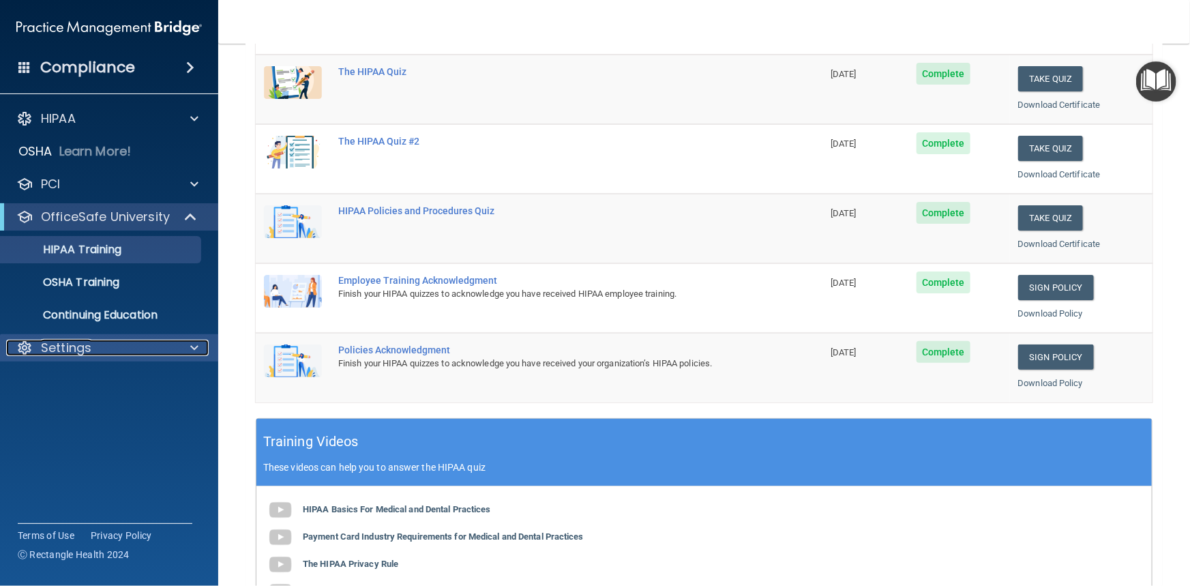
click at [192, 345] on span at bounding box center [194, 348] width 8 height 16
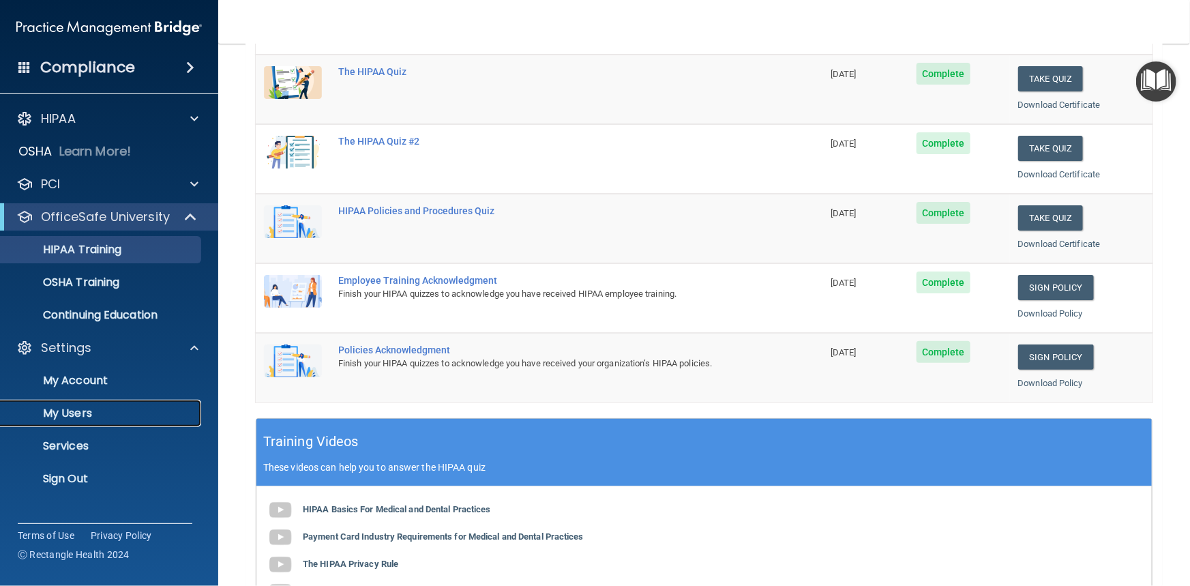
click at [76, 415] on p "My Users" at bounding box center [102, 414] width 186 height 14
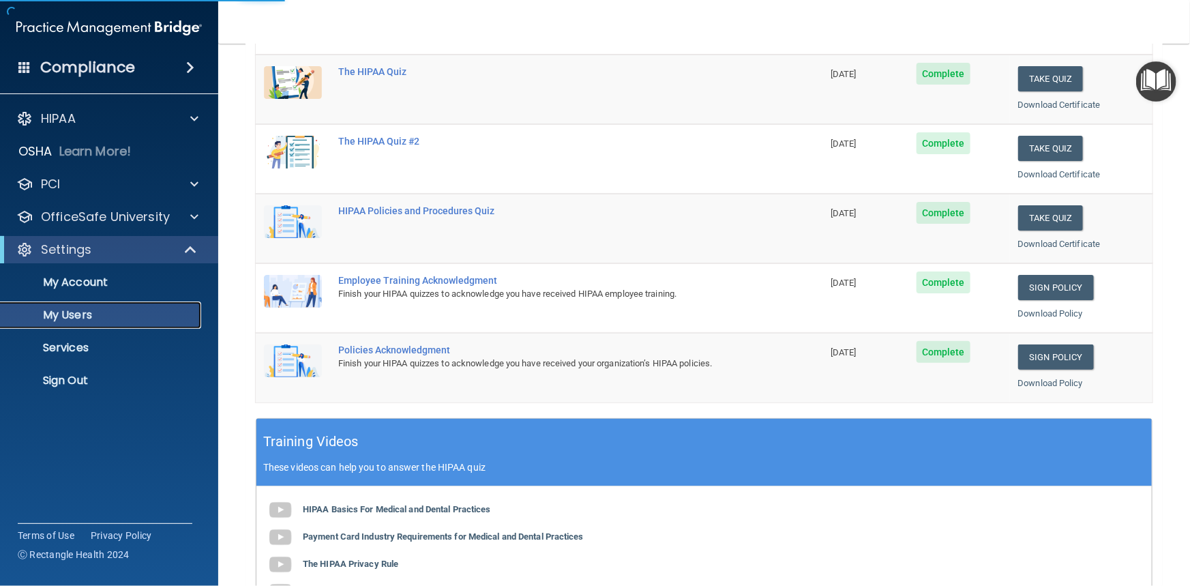
select select "20"
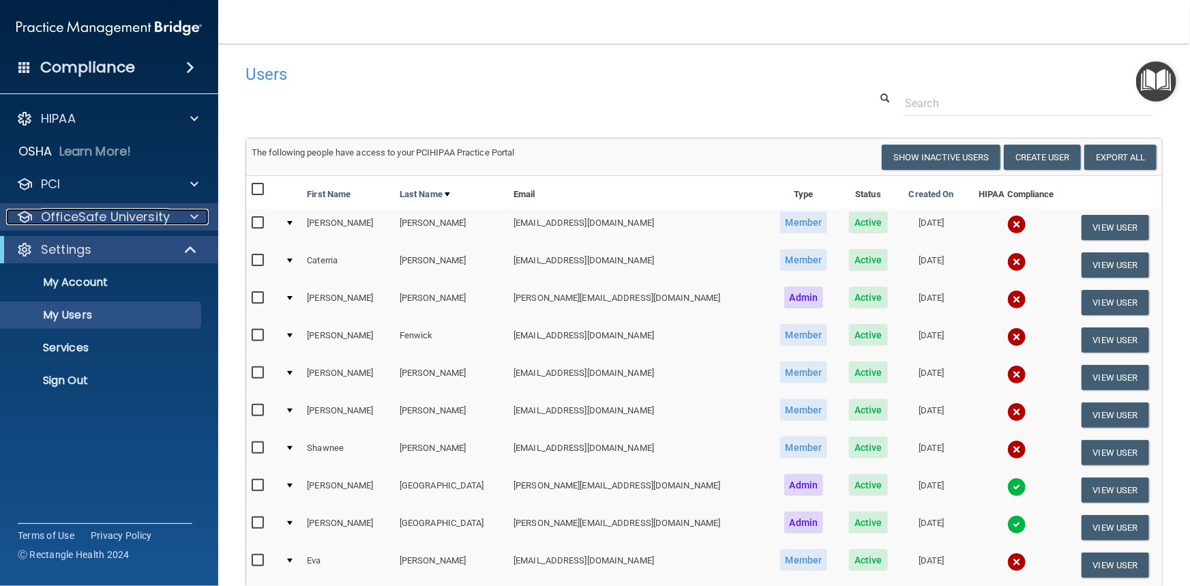
click at [91, 224] on p "OfficeSafe University" at bounding box center [105, 217] width 129 height 16
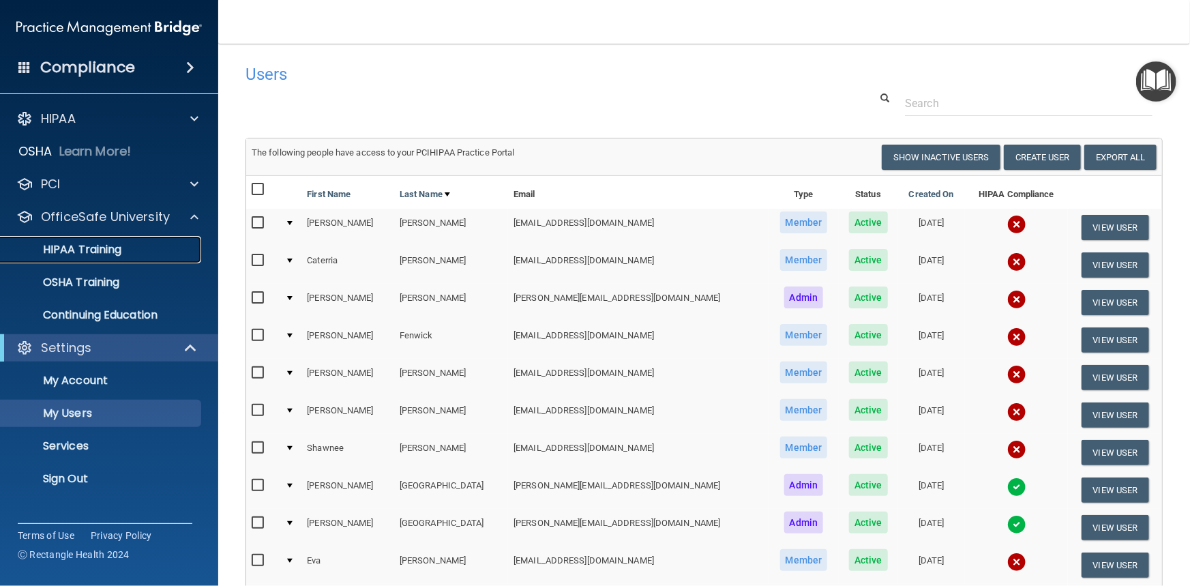
click at [93, 244] on p "HIPAA Training" at bounding box center [65, 250] width 113 height 14
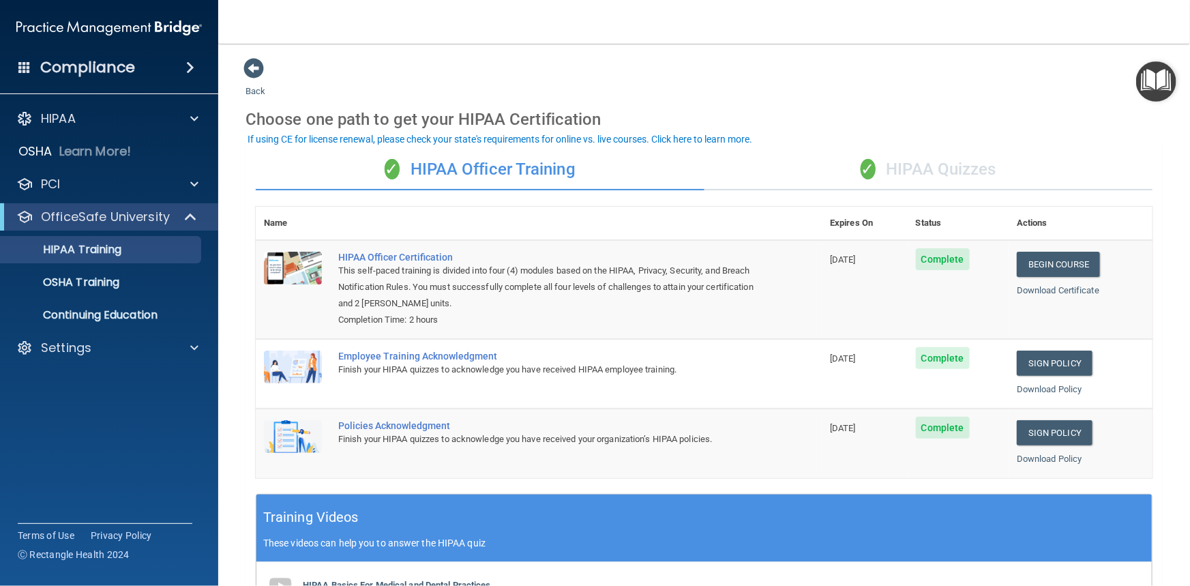
click at [737, 171] on div "✓ HIPAA Quizzes" at bounding box center [929, 169] width 449 height 41
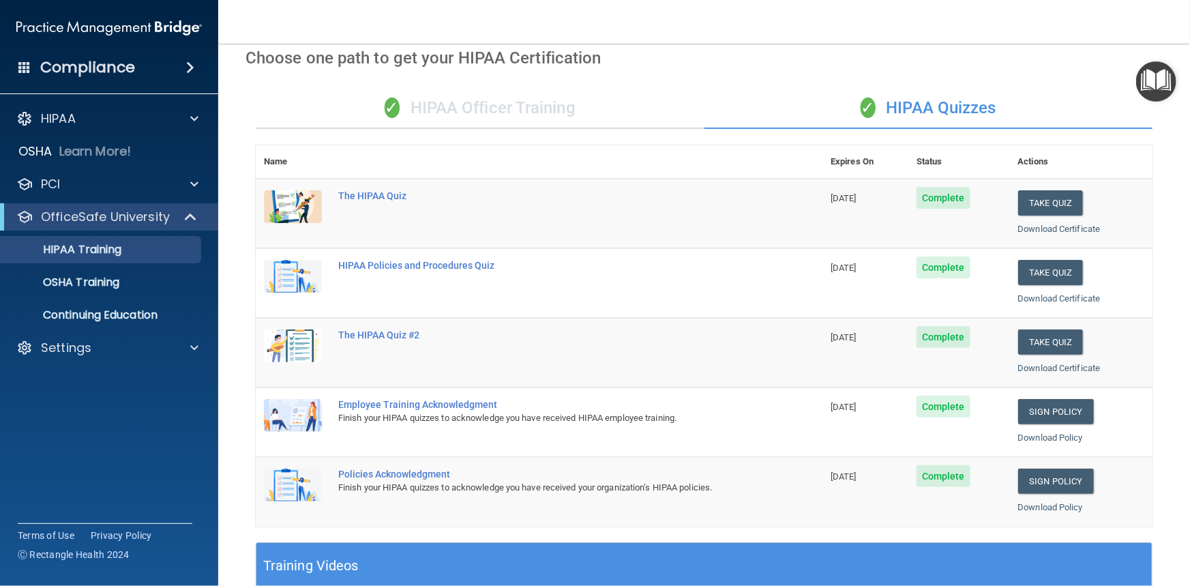
scroll to position [186, 0]
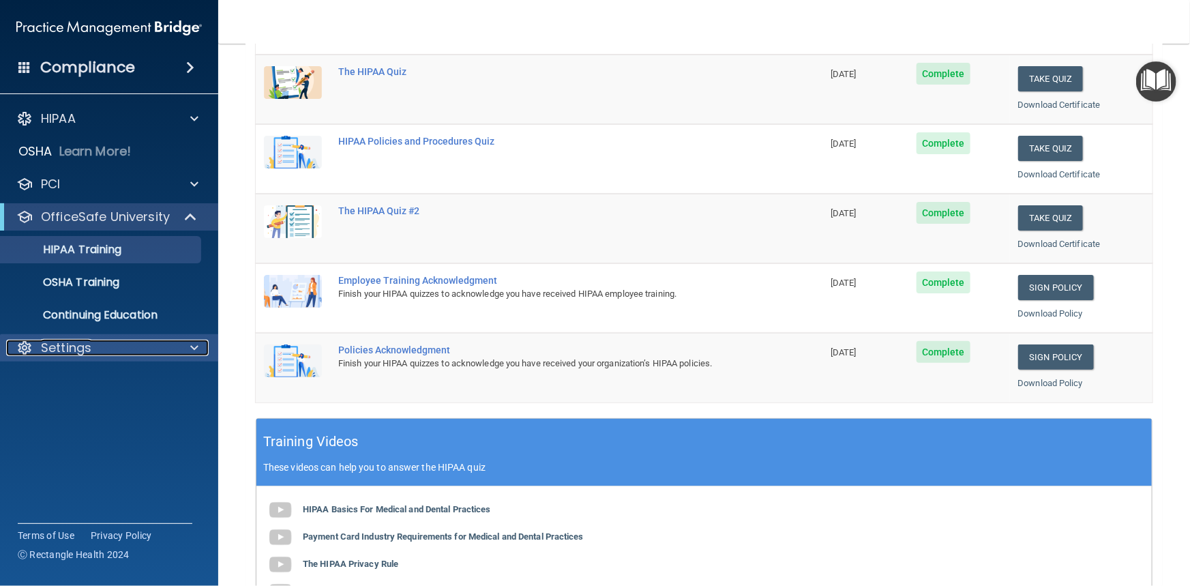
click at [70, 354] on p "Settings" at bounding box center [66, 348] width 50 height 16
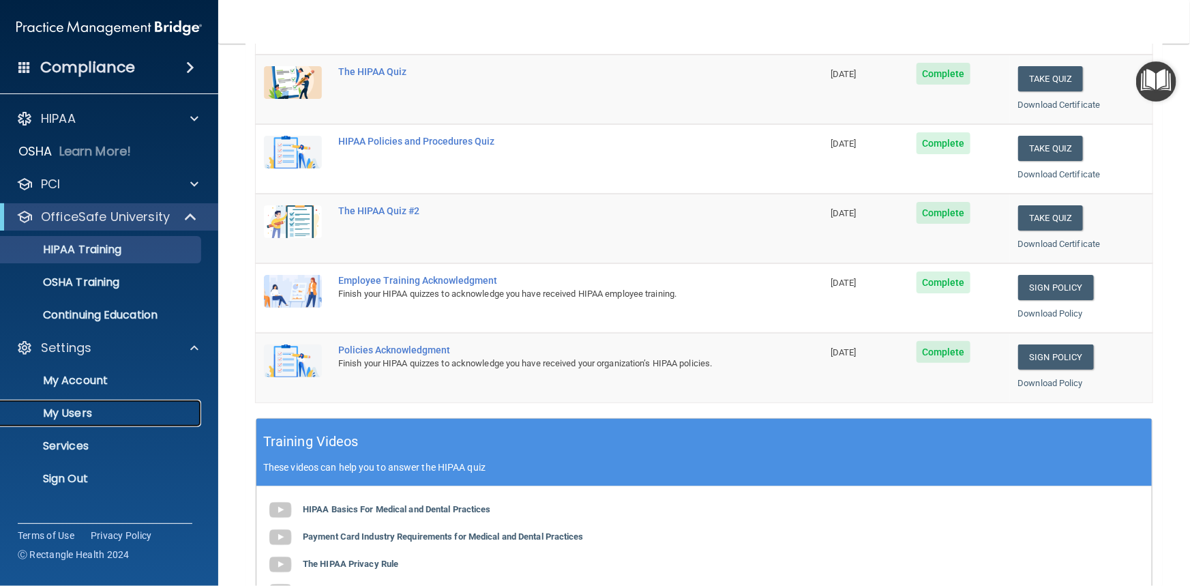
click at [71, 415] on p "My Users" at bounding box center [102, 414] width 186 height 14
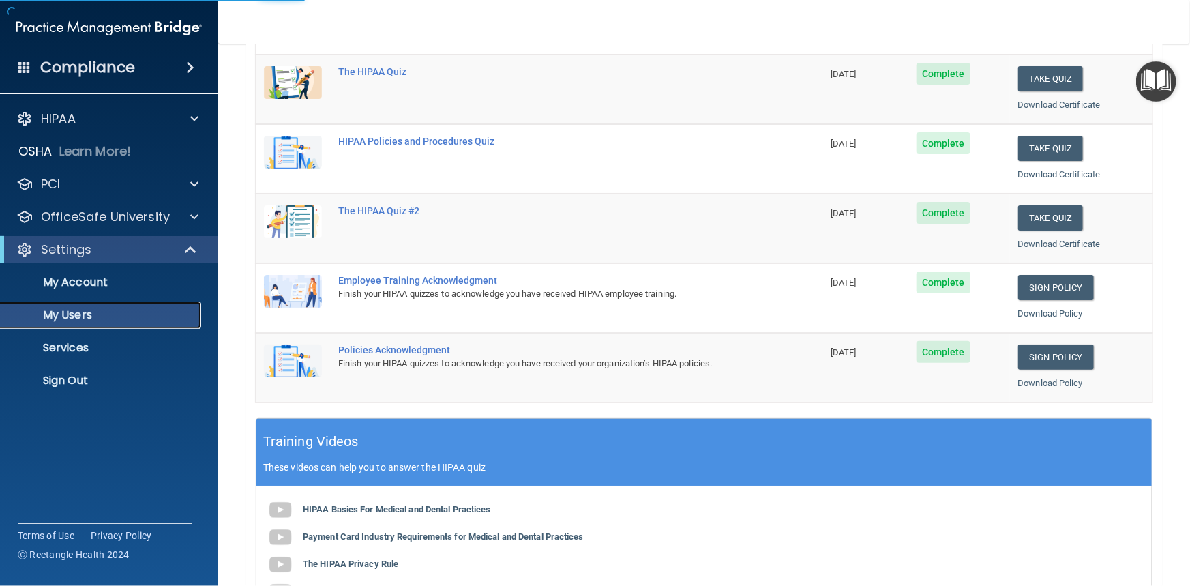
select select "20"
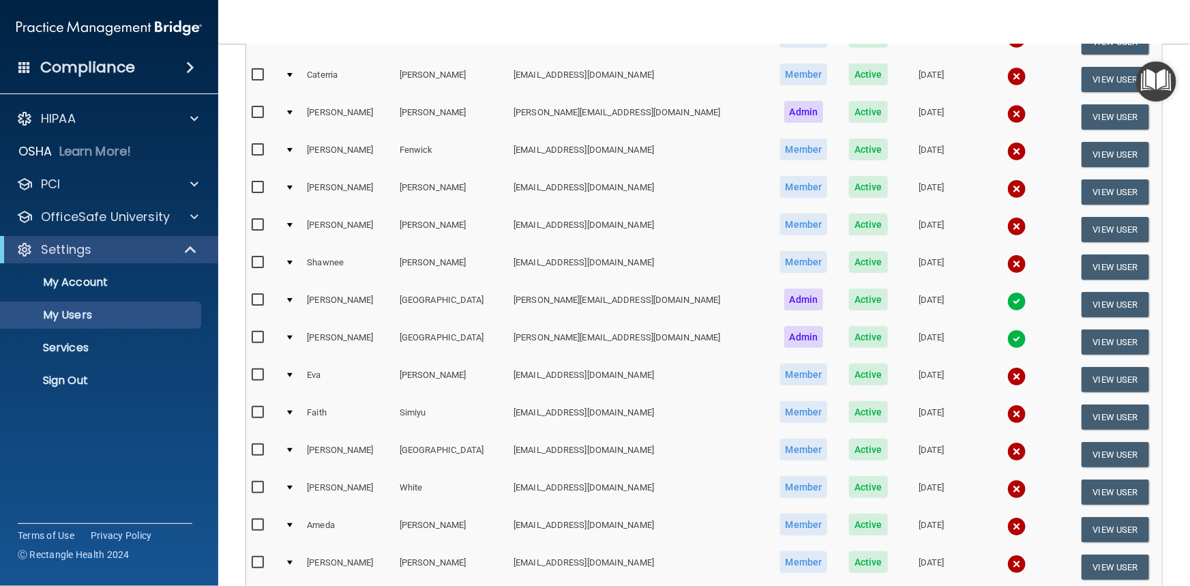
click at [293, 338] on td at bounding box center [291, 342] width 22 height 38
click at [293, 332] on td at bounding box center [291, 342] width 22 height 38
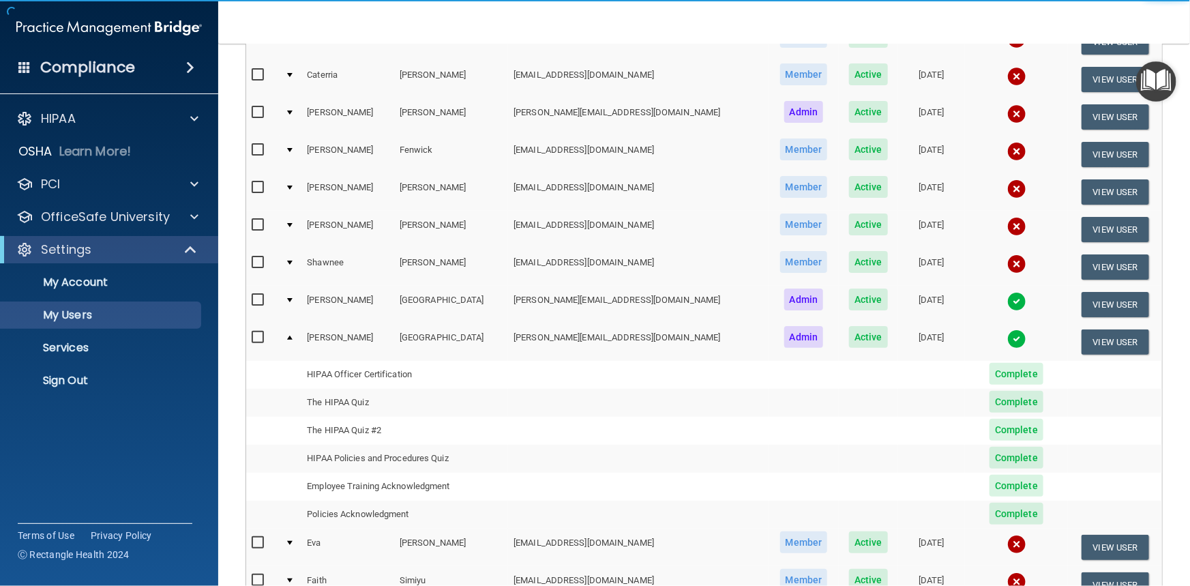
scroll to position [310, 0]
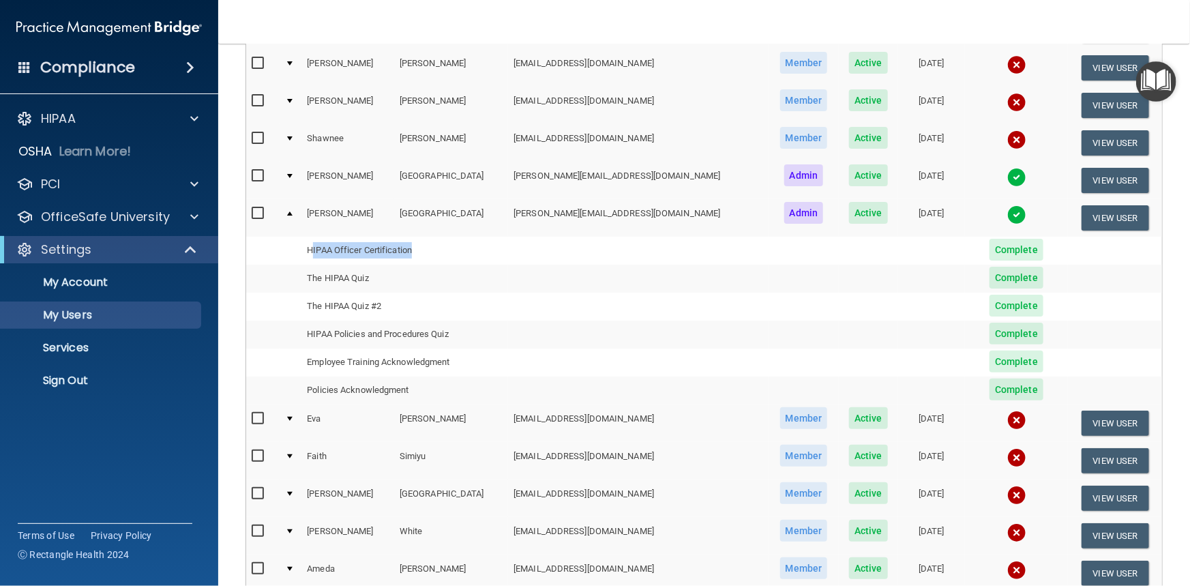
drag, startPoint x: 316, startPoint y: 247, endPoint x: 422, endPoint y: 249, distance: 105.8
click at [422, 249] on td "HIPAA Officer Certification" at bounding box center [405, 251] width 207 height 28
click at [312, 278] on td "The HIPAA Quiz" at bounding box center [405, 279] width 207 height 28
click at [317, 299] on td "The HIPAA Quiz #2" at bounding box center [405, 307] width 207 height 28
click at [293, 211] on div at bounding box center [289, 213] width 5 height 4
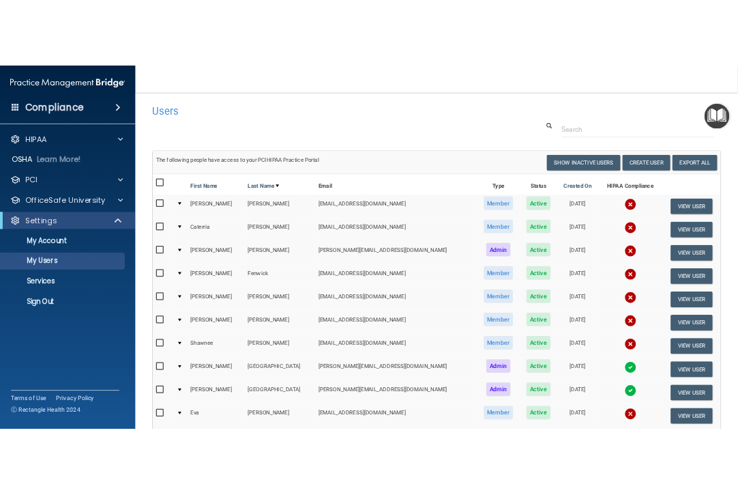
scroll to position [0, 0]
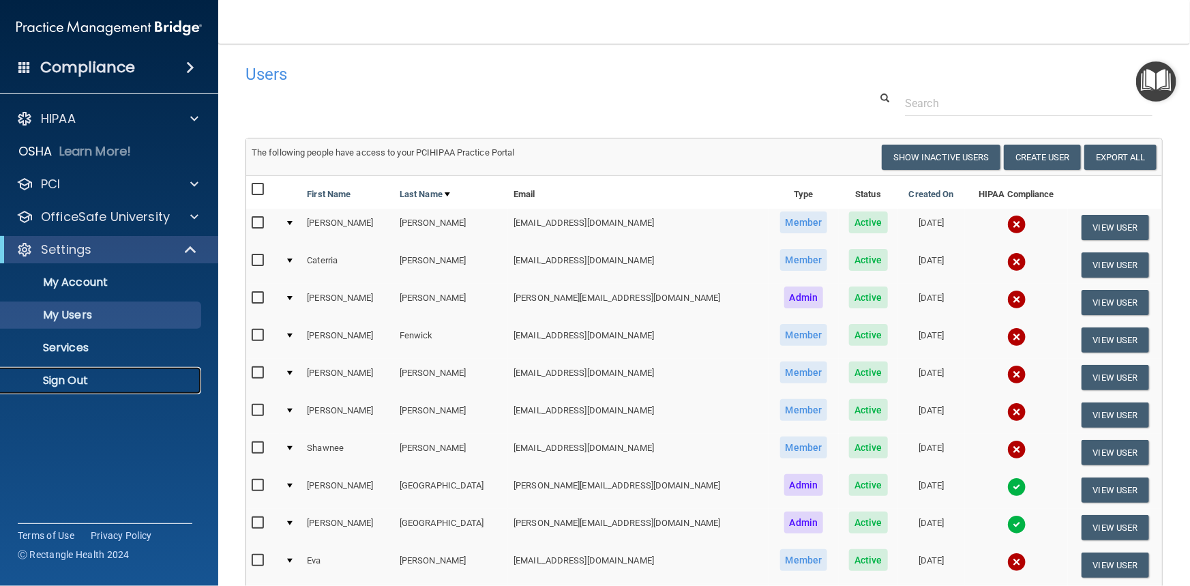
click at [76, 377] on p "Sign Out" at bounding box center [102, 381] width 186 height 14
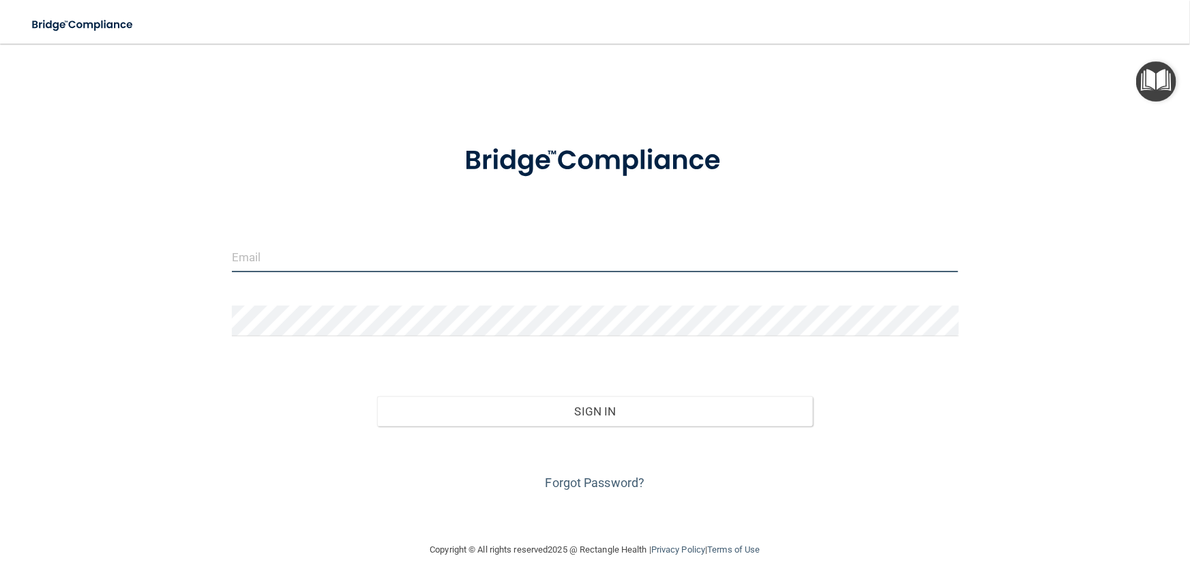
type input "latisha@harborviewdentists.com"
